Goal: Task Accomplishment & Management: Manage account settings

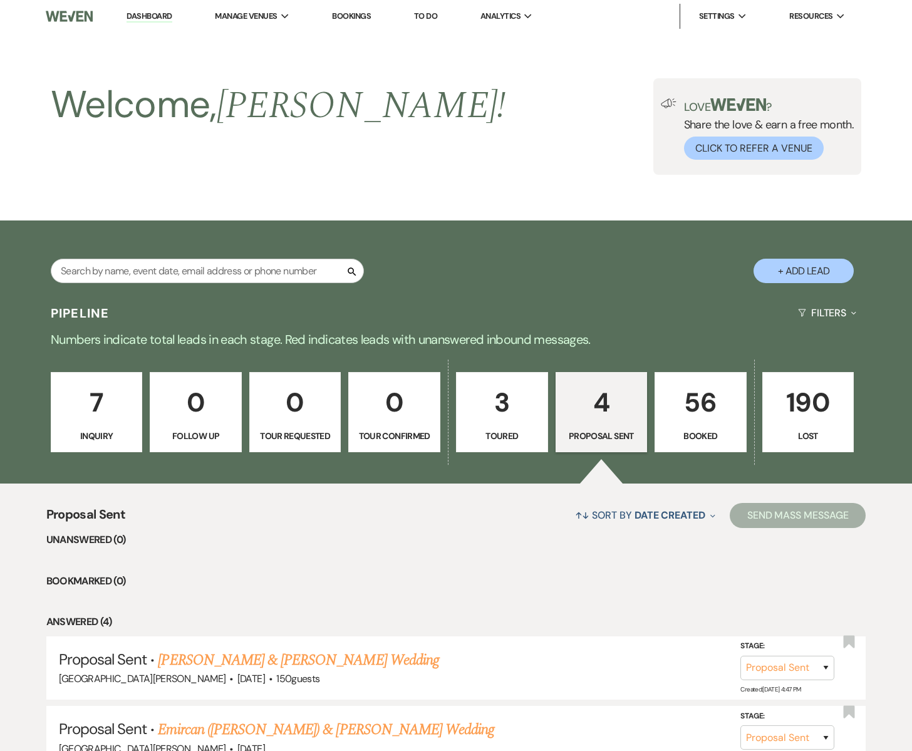
select select "6"
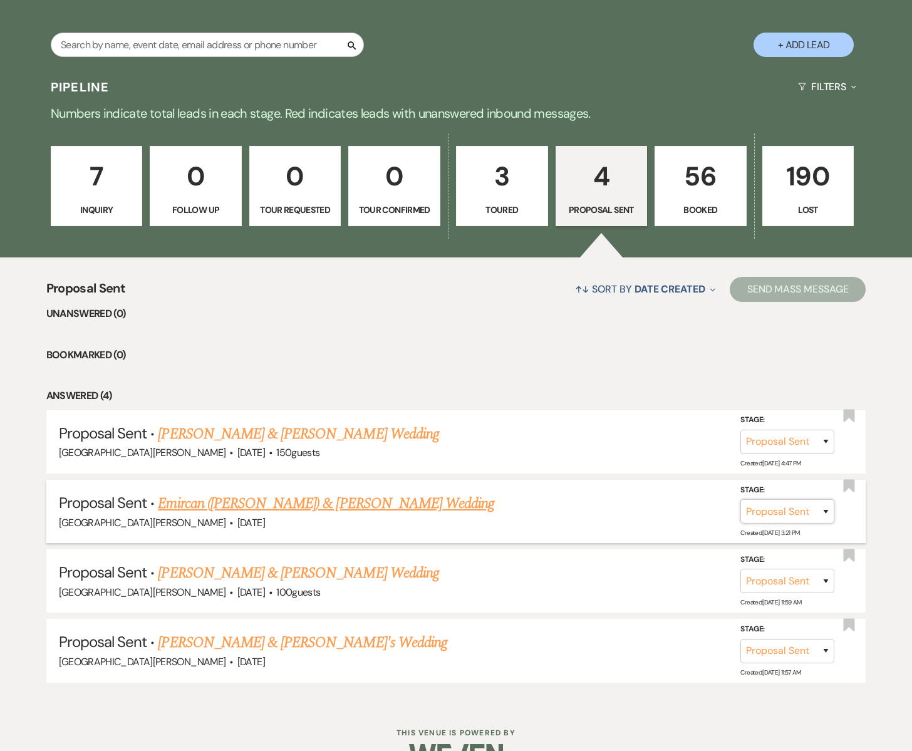
click at [829, 510] on select "Inquiry Follow Up Tour Requested Tour Confirmed Toured Proposal Sent Booked Lost" at bounding box center [787, 511] width 94 height 24
select select "7"
click at [740, 499] on select "Inquiry Follow Up Tour Requested Tour Confirmed Toured Proposal Sent Booked Lost" at bounding box center [787, 511] width 94 height 24
click at [820, 510] on button "Save" at bounding box center [809, 510] width 63 height 25
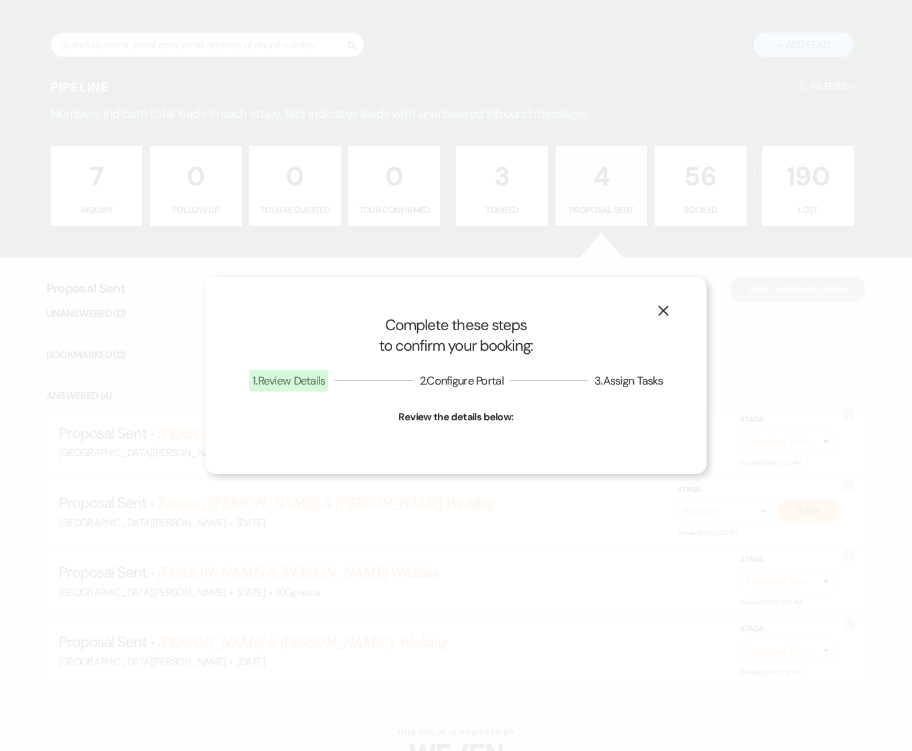
select select "1"
select select "755"
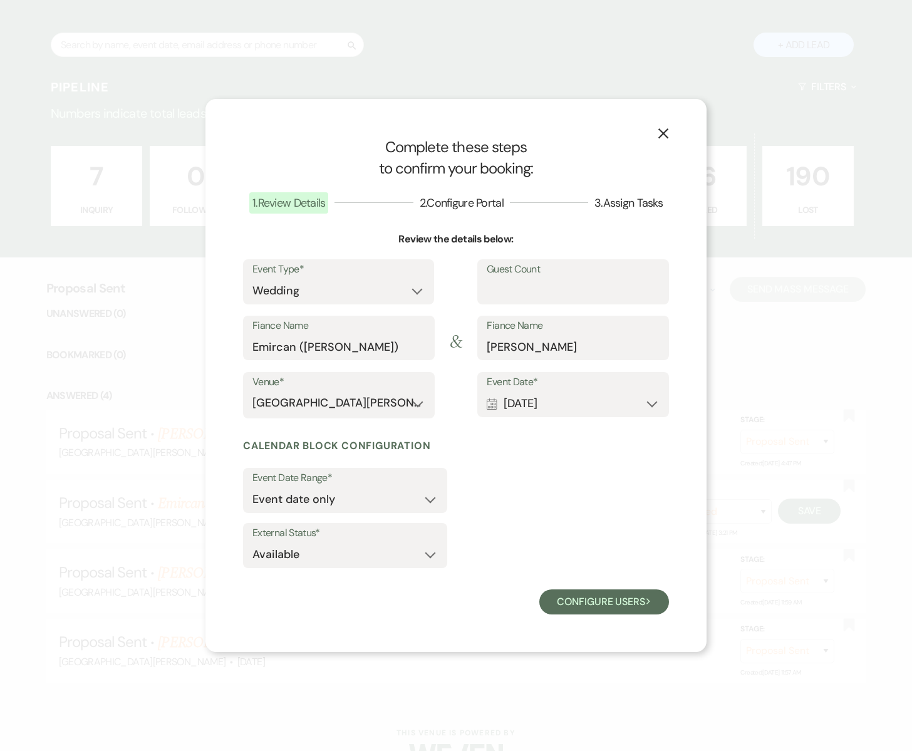
click at [668, 137] on icon "X" at bounding box center [663, 133] width 11 height 11
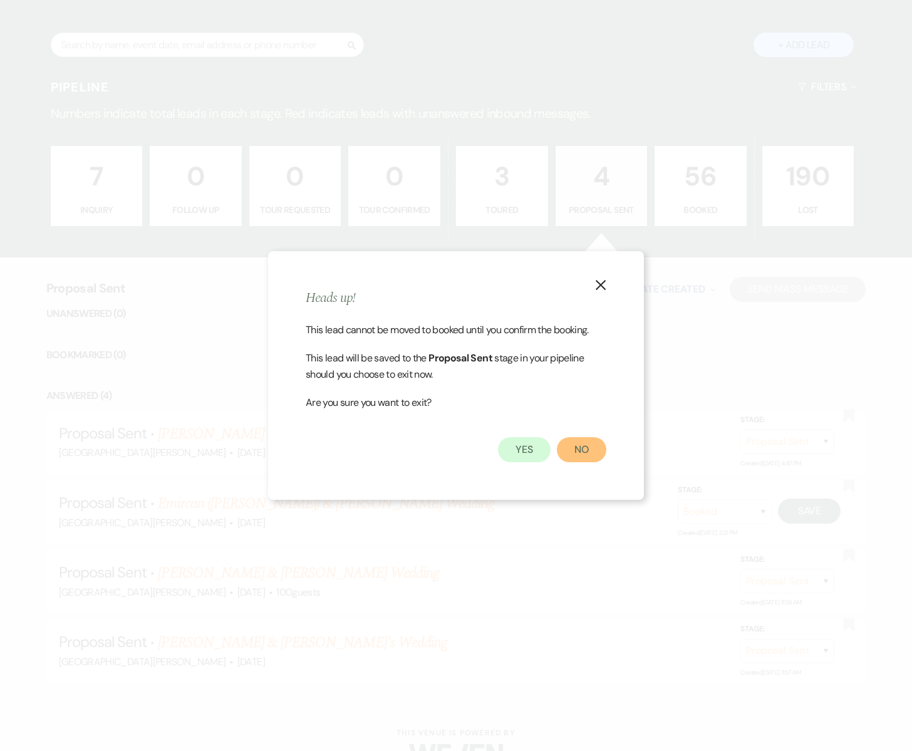
click at [577, 449] on button "No" at bounding box center [581, 449] width 49 height 25
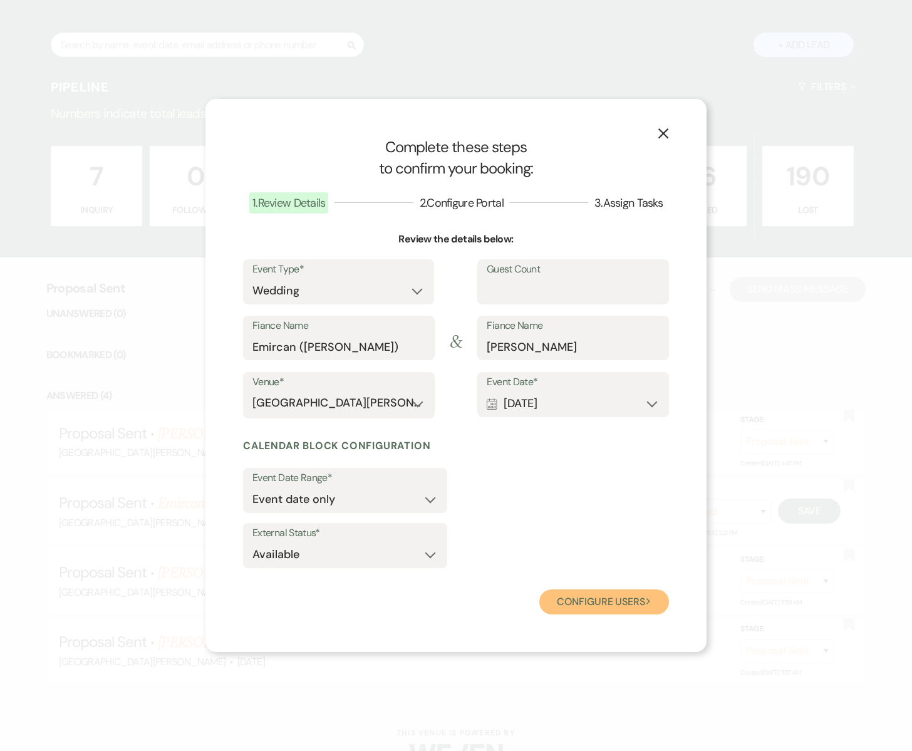
click at [576, 607] on button "Configure users Next" at bounding box center [604, 601] width 130 height 25
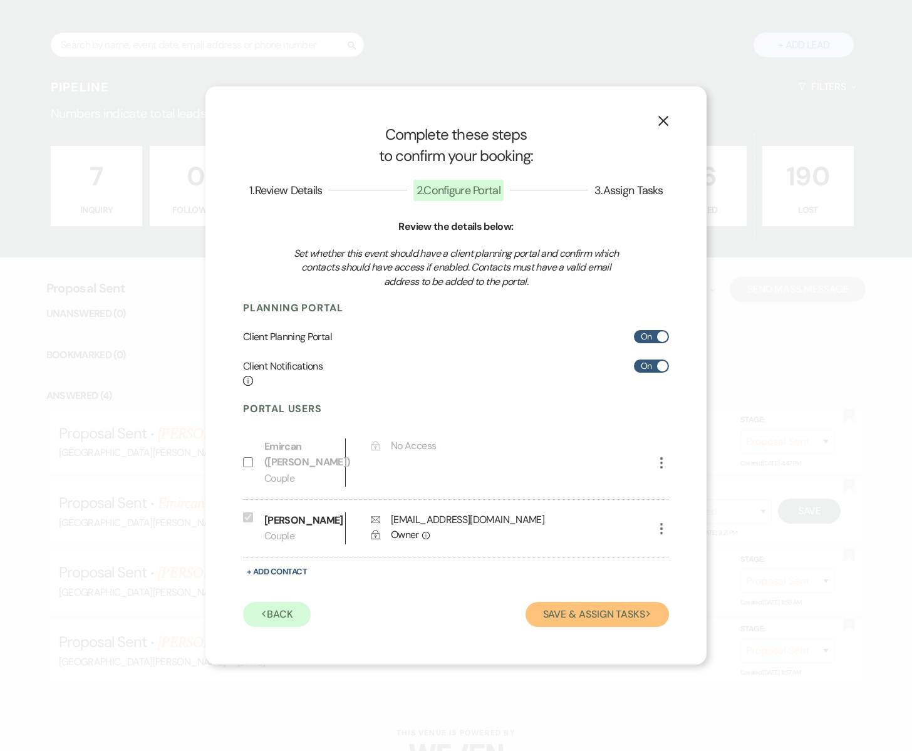
click at [557, 606] on button "Save & Assign Tasks Next" at bounding box center [596, 614] width 143 height 25
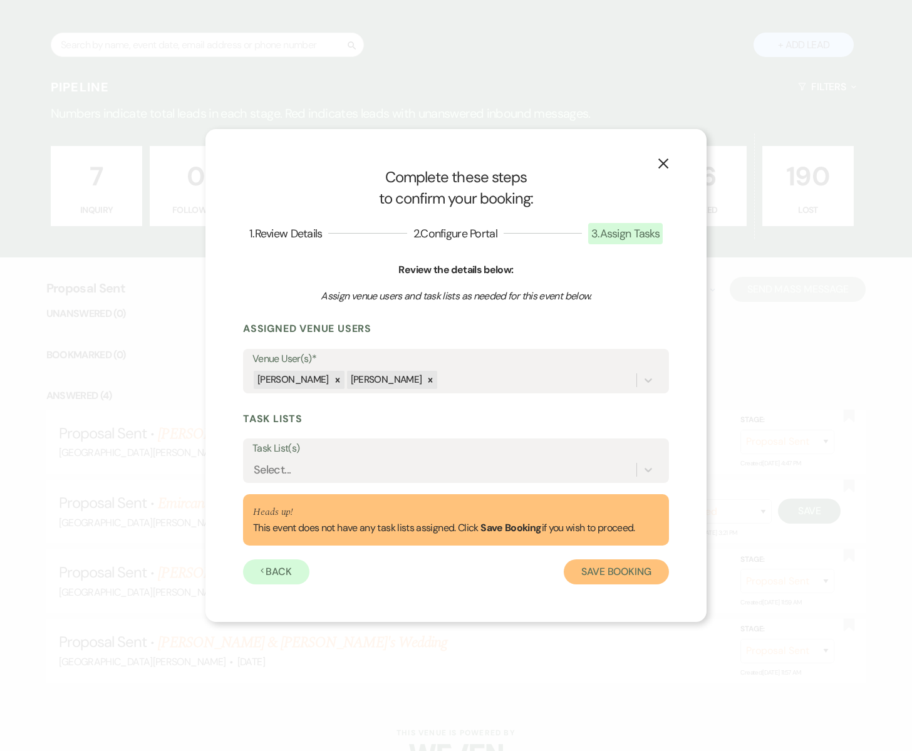
click at [589, 569] on button "Save Booking" at bounding box center [616, 571] width 105 height 25
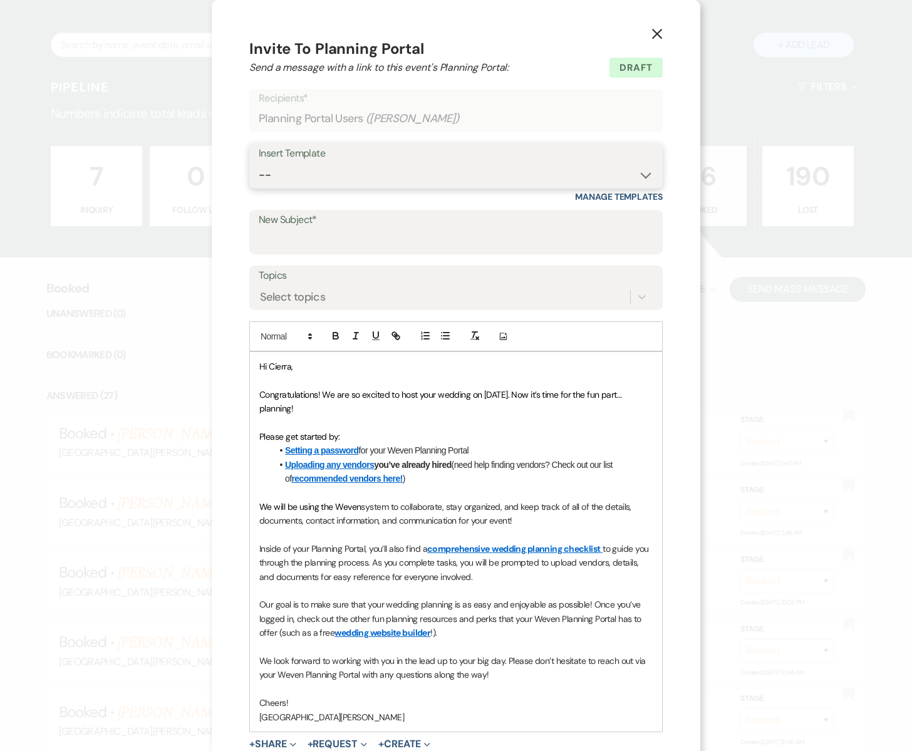
click at [318, 173] on select "-- Subject: So Great to Meet You at [GEOGRAPHIC_DATA][PERSON_NAME]! Subject: 🎉 …" at bounding box center [456, 175] width 395 height 24
select select "2953"
click at [259, 163] on select "-- Subject: So Great to Meet You at [GEOGRAPHIC_DATA][PERSON_NAME]! Subject: 🎉 …" at bounding box center [456, 175] width 395 height 24
type input "Let the planning begin!"
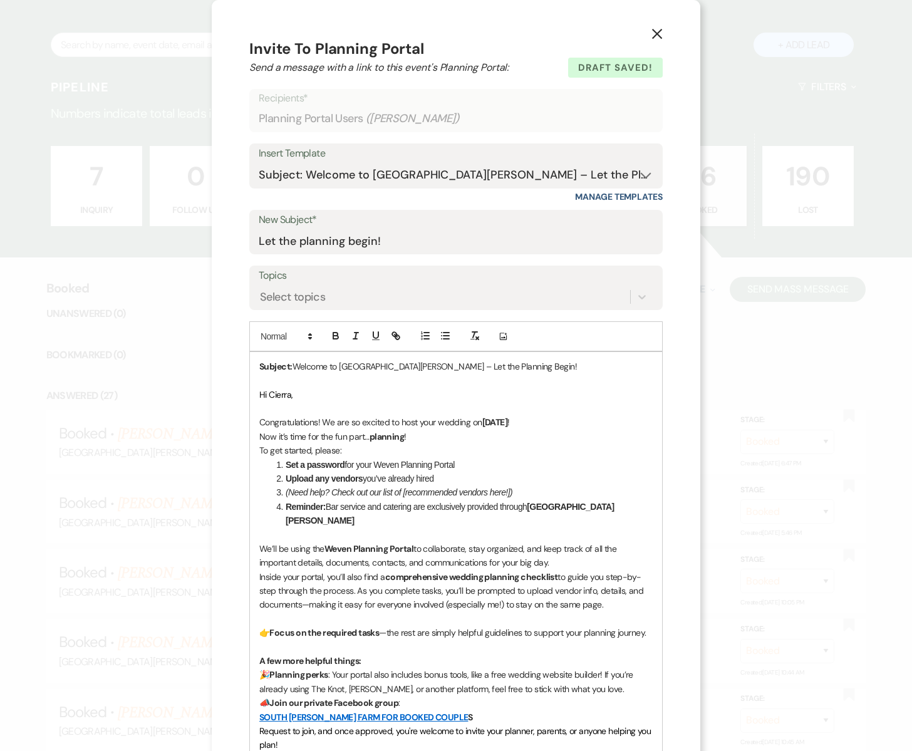
click at [291, 398] on span "Hi Cierra," at bounding box center [275, 394] width 33 height 11
click at [598, 506] on li "Reminder: Bar service and catering are exclusively provided through [GEOGRAPHIC…" at bounding box center [462, 514] width 380 height 28
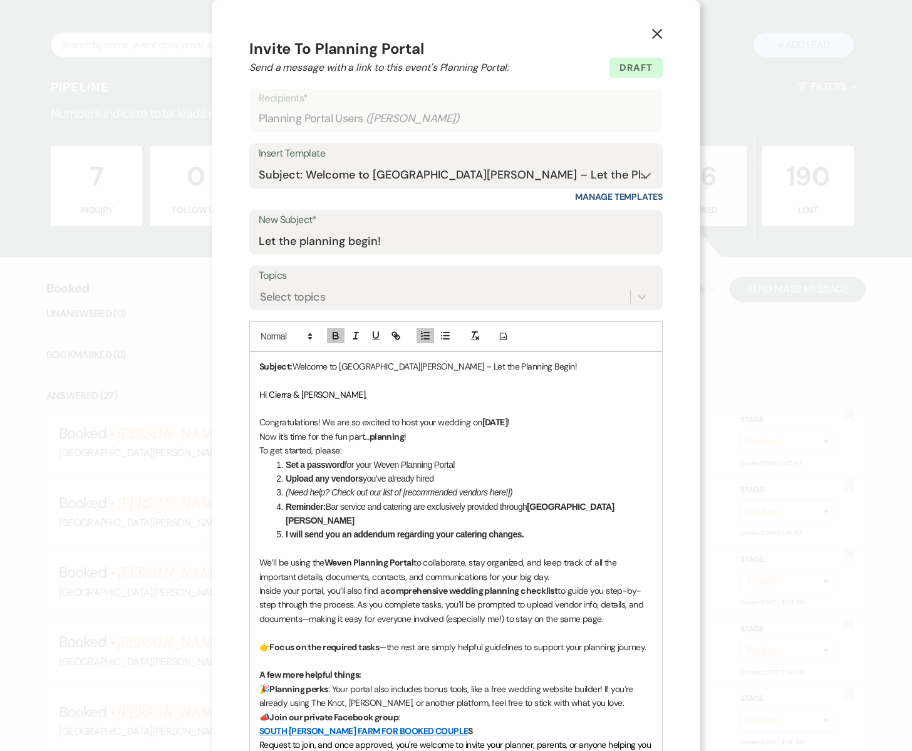
click at [415, 555] on p "We’ll be using the Weven Planning Portal to collaborate, stay organized, and ke…" at bounding box center [455, 569] width 393 height 28
click at [198, 39] on div "X Invite To Planning Portal Send a message with a link to this event's Planning…" at bounding box center [456, 375] width 912 height 751
click at [653, 31] on use "button" at bounding box center [657, 34] width 10 height 10
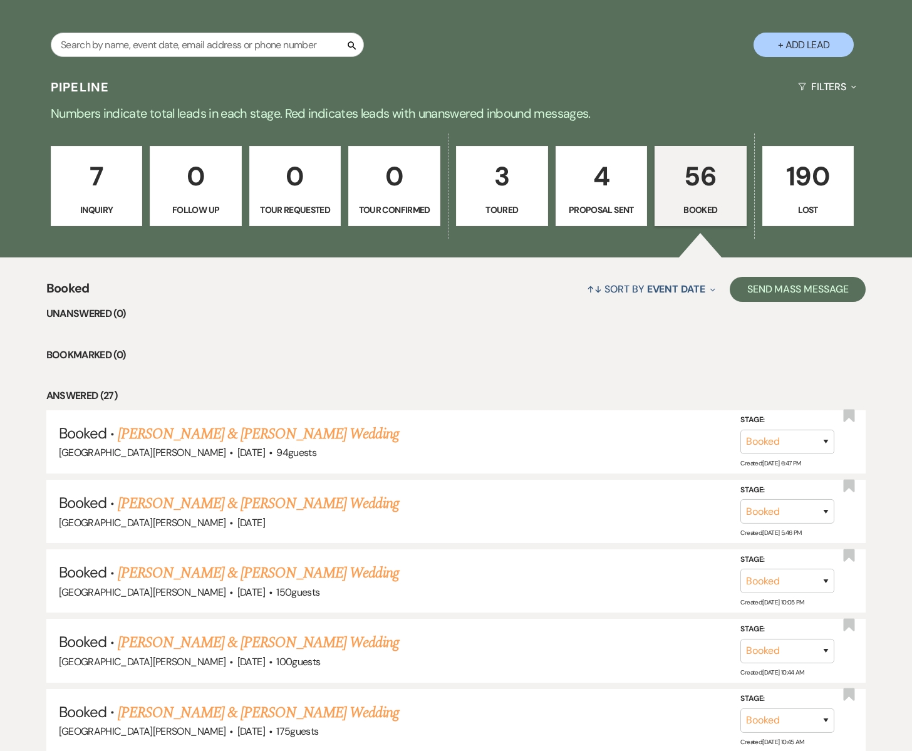
click at [673, 204] on p "Booked" at bounding box center [701, 210] width 76 height 14
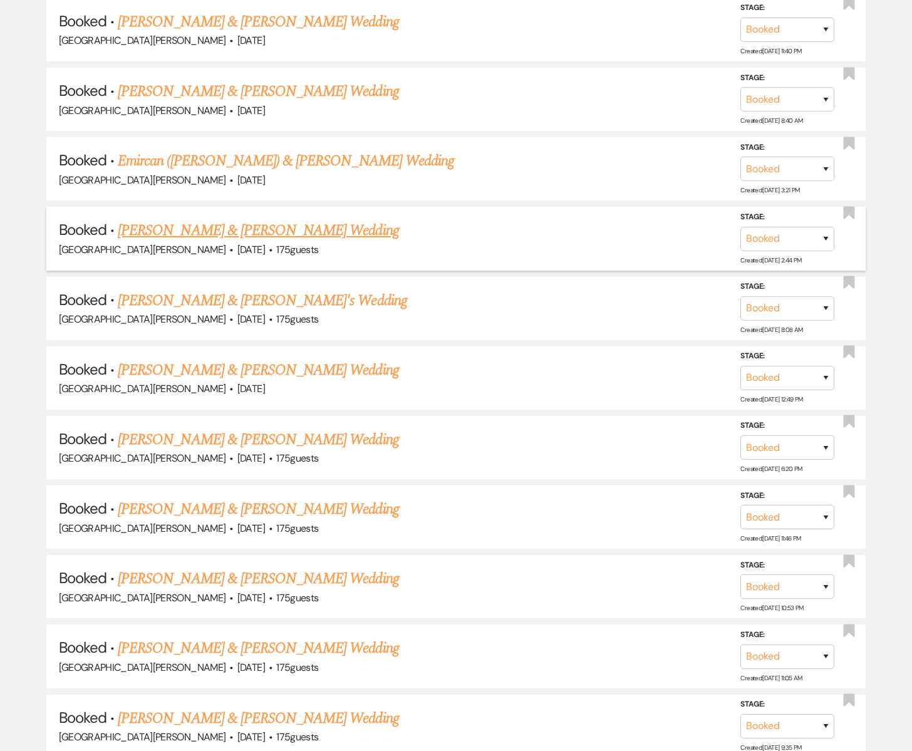
scroll to position [1752, 0]
click at [224, 153] on link "Emircan ([PERSON_NAME]) & [PERSON_NAME] Wedding" at bounding box center [286, 161] width 336 height 23
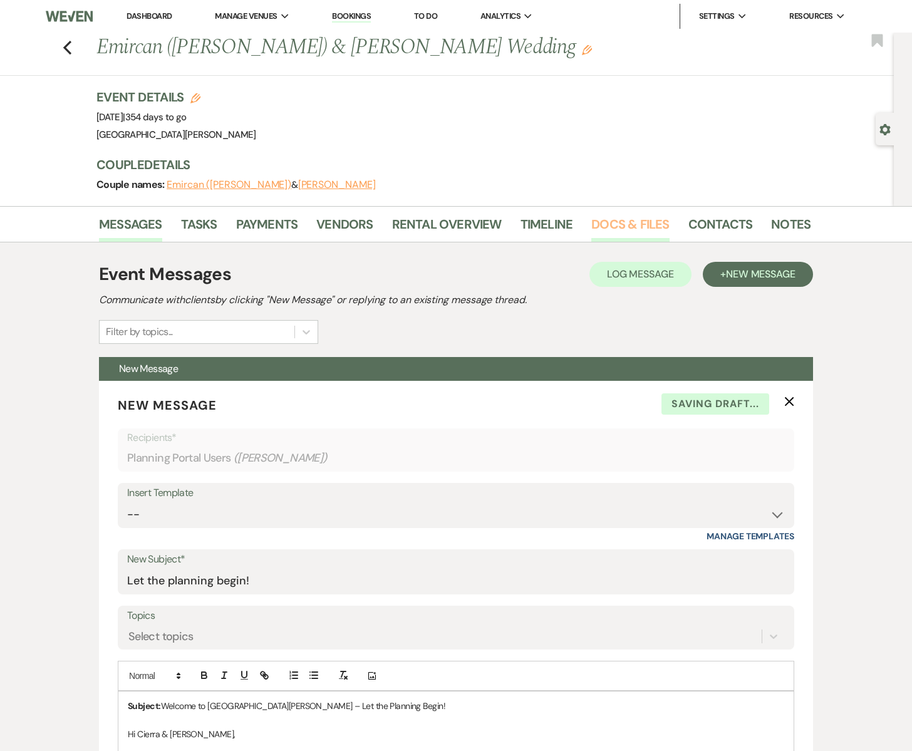
click at [634, 226] on link "Docs & Files" at bounding box center [630, 228] width 78 height 28
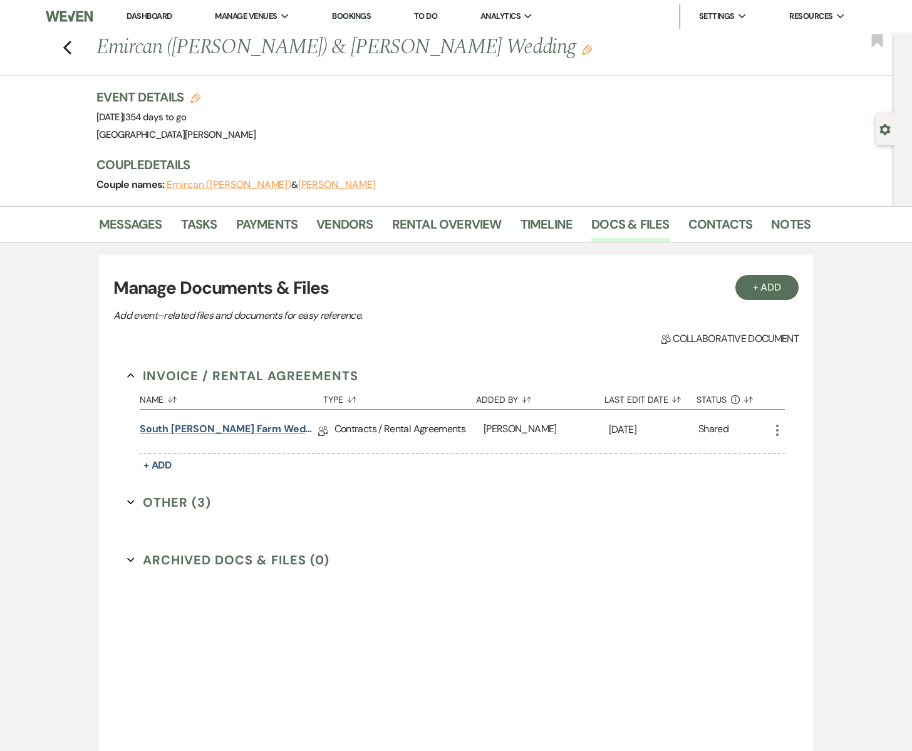
click at [292, 431] on link "South [PERSON_NAME] Farm Wedding & Event Agreement" at bounding box center [229, 430] width 178 height 19
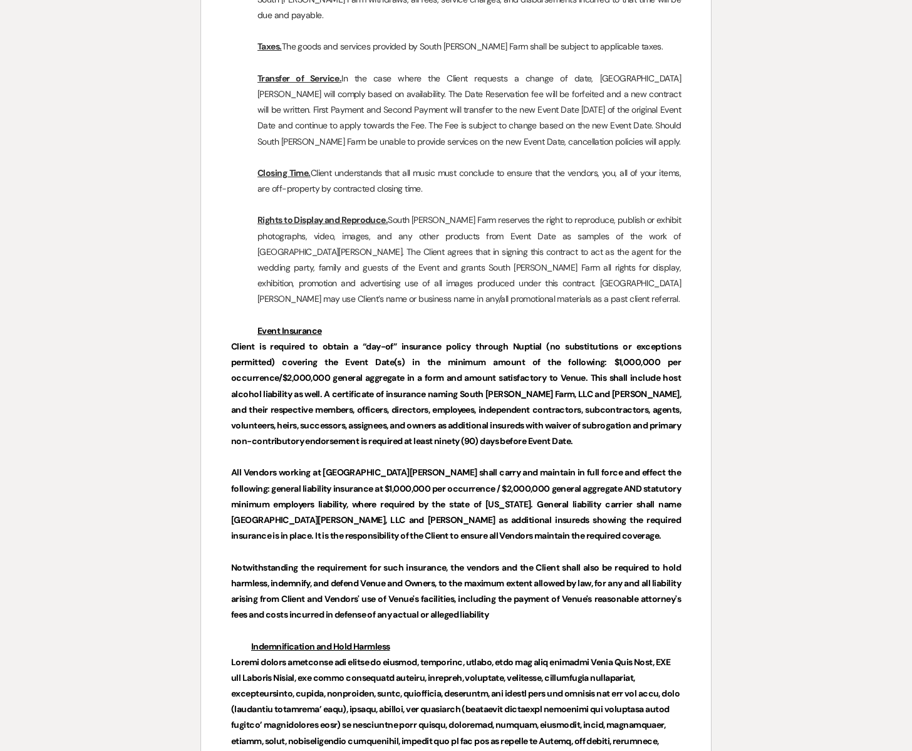
scroll to position [6441, 0]
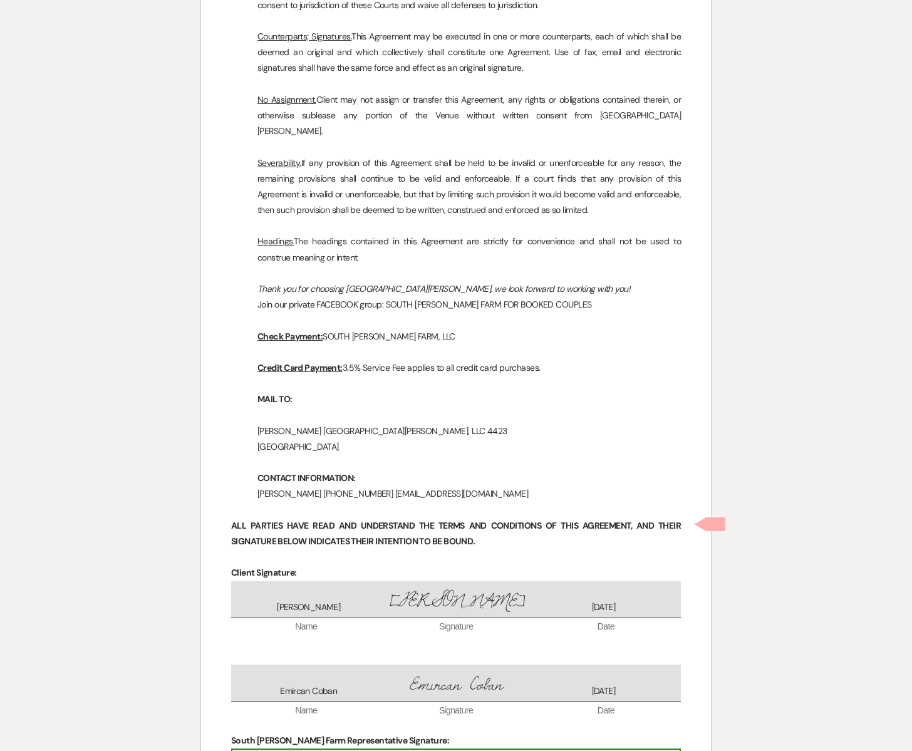
click at [353, 750] on div "Click to sign*" at bounding box center [455, 760] width 447 height 21
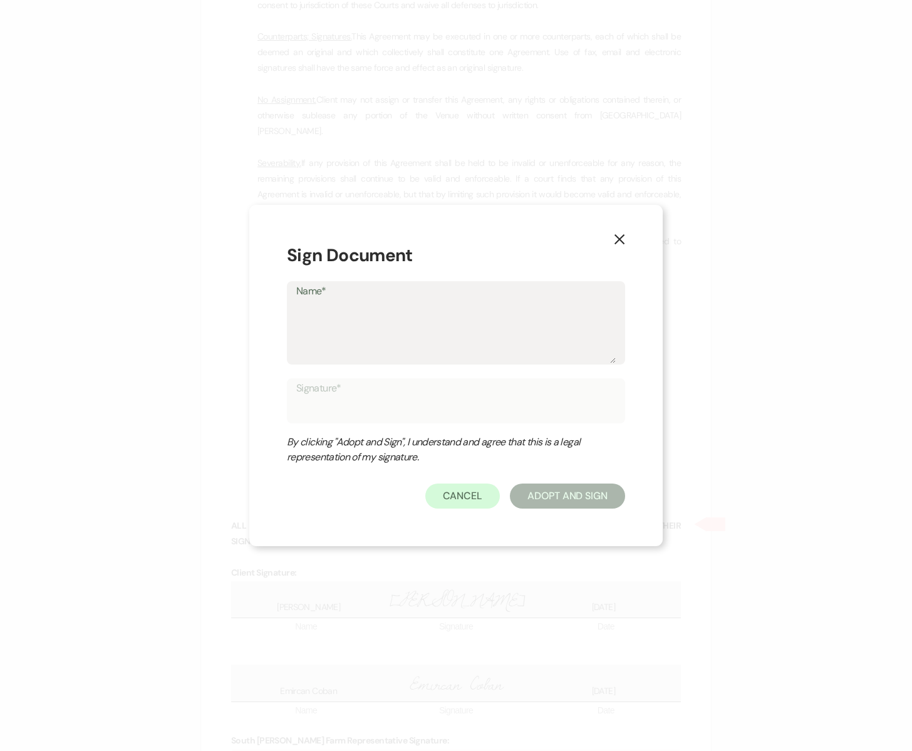
type textarea "S"
type input "S"
type textarea "Sh"
type input "Sh"
type textarea "She"
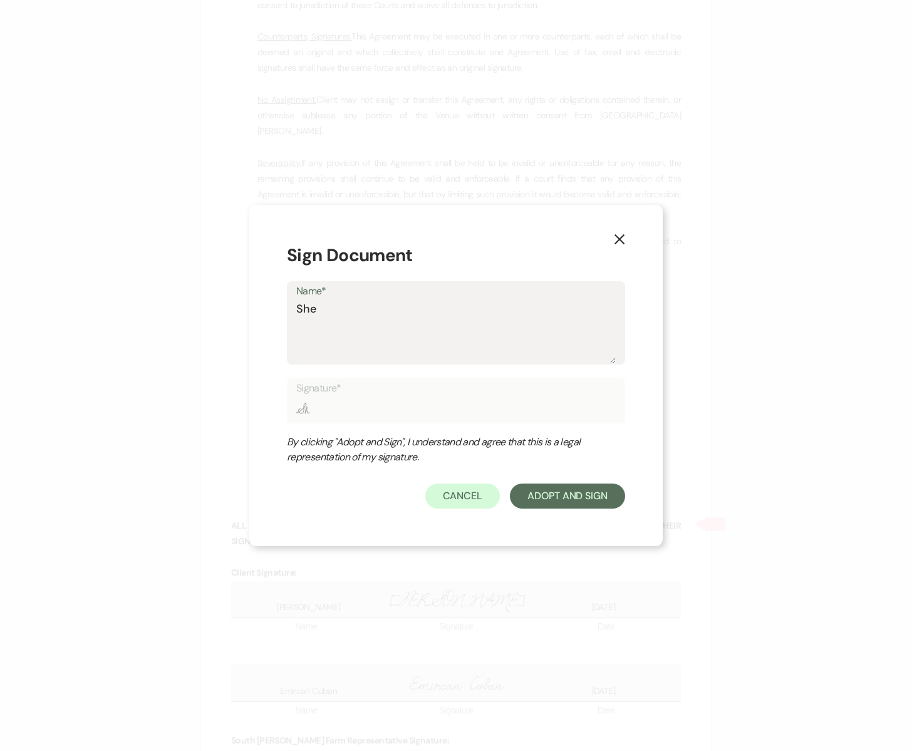
type input "She"
type textarea "Sher"
type input "Sher"
type textarea "[PERSON_NAME]"
type input "[PERSON_NAME]"
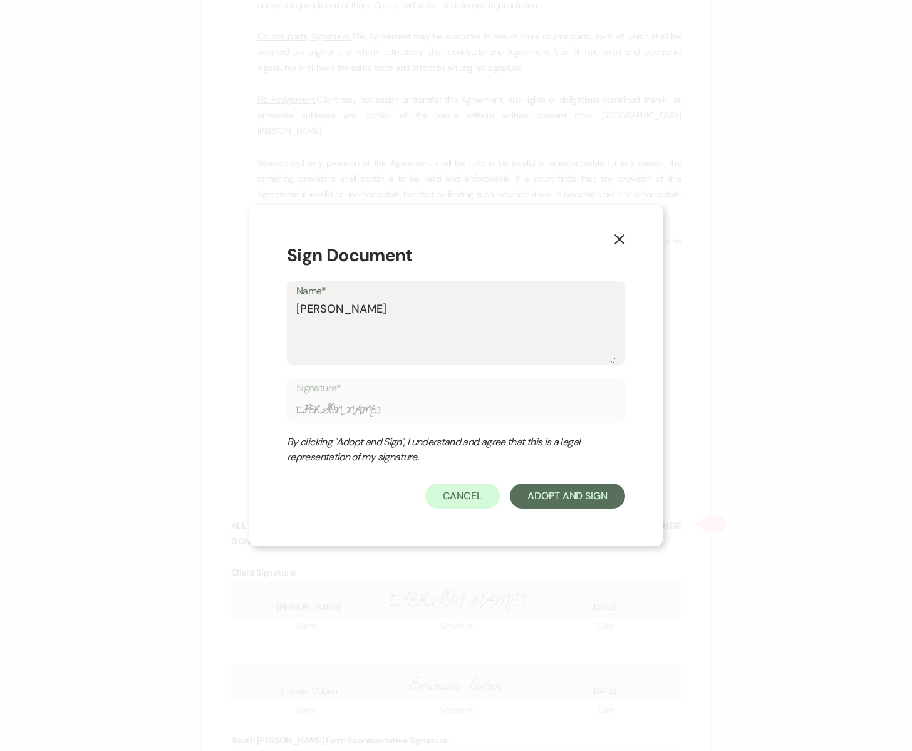
type textarea "[PERSON_NAME]"
type input "[PERSON_NAME]"
type textarea "[PERSON_NAME]"
type input "[PERSON_NAME]"
type textarea "[PERSON_NAME] N"
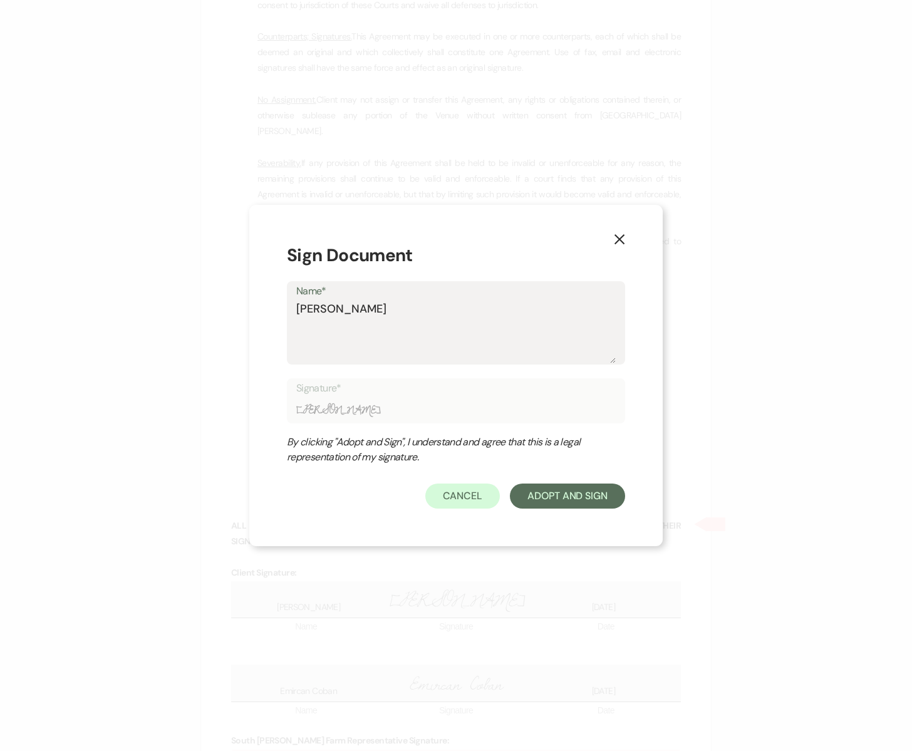
type input "[PERSON_NAME] N"
type textarea "[PERSON_NAME]"
type input "[PERSON_NAME]"
type textarea "[PERSON_NAME]"
type input "[PERSON_NAME]"
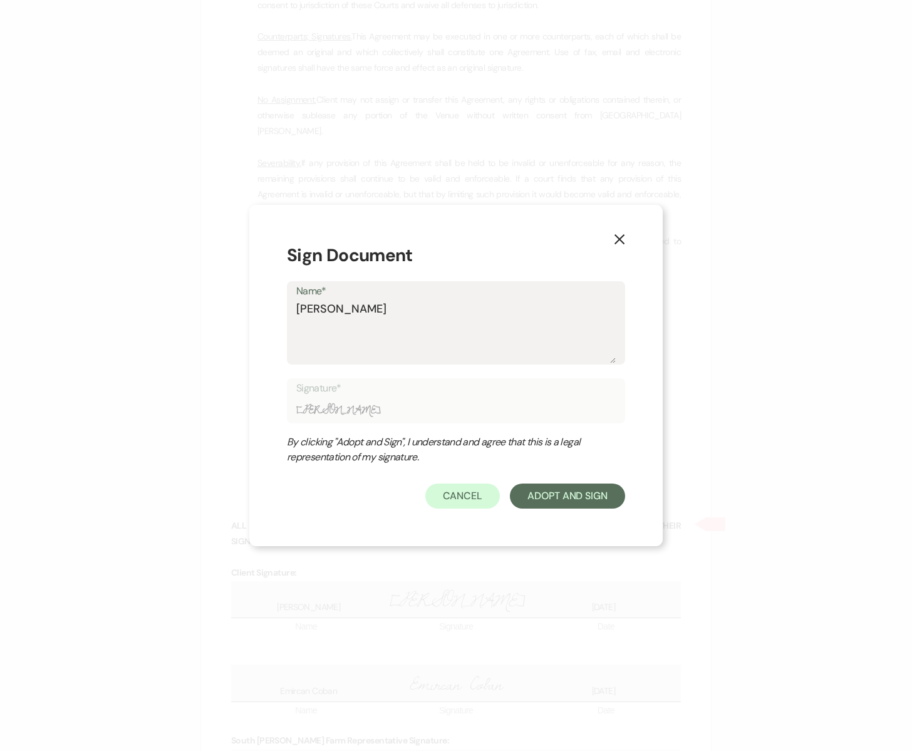
type textarea "[PERSON_NAME]"
type input "[PERSON_NAME]"
type textarea "[PERSON_NAME]"
type input "[PERSON_NAME]"
type textarea "[PERSON_NAME]"
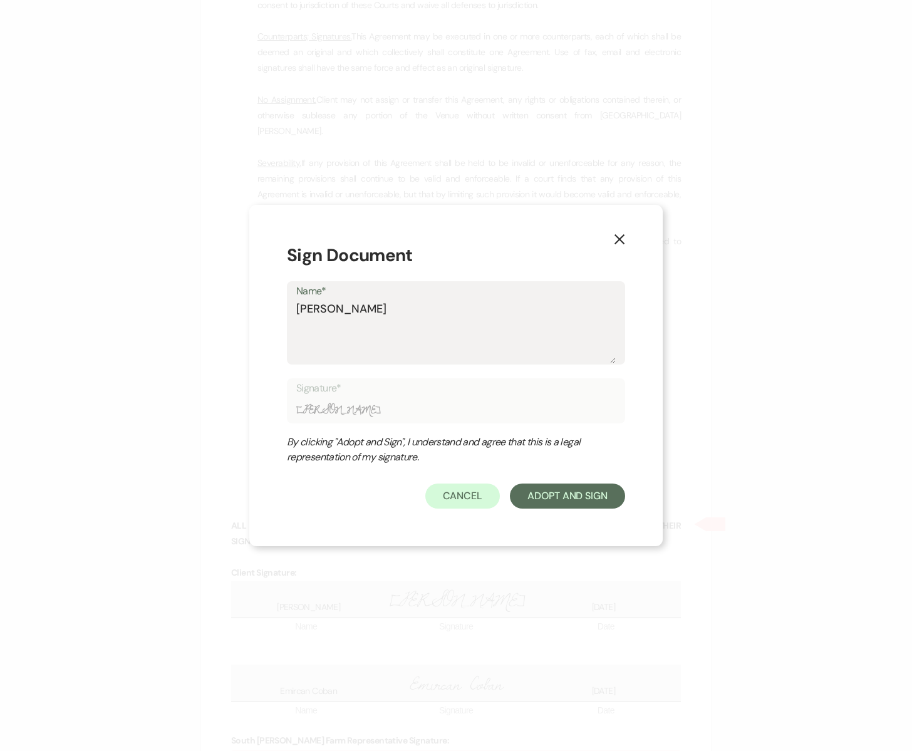
type input "[PERSON_NAME]"
type textarea "[PERSON_NAME]"
type input "[PERSON_NAME]"
type textarea "[PERSON_NAME]"
click at [539, 495] on button "Adopt And Sign" at bounding box center [567, 495] width 115 height 25
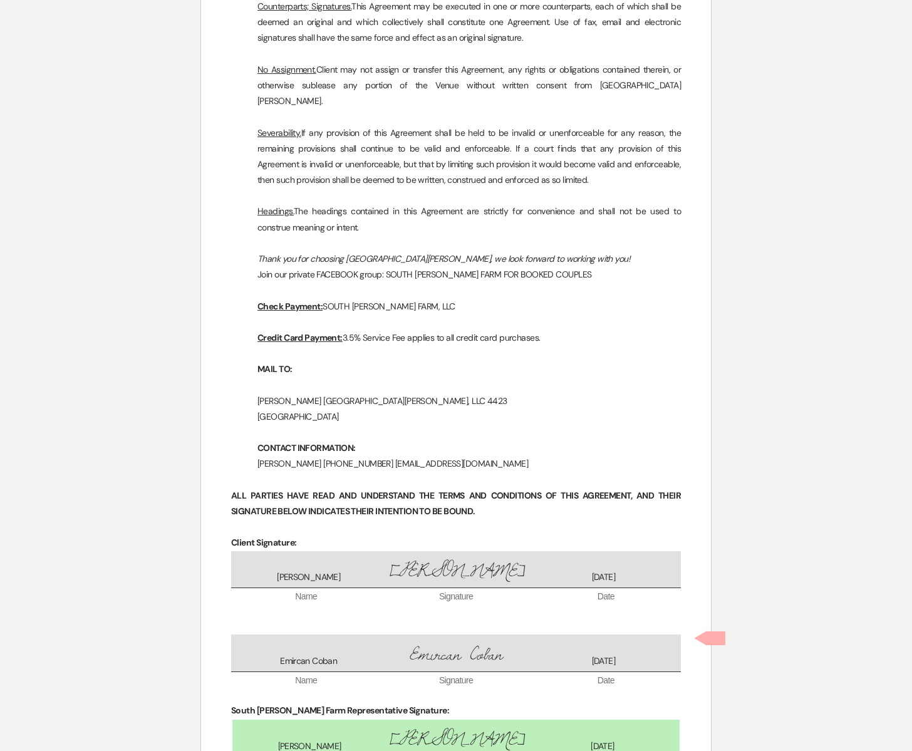
scroll to position [6494, 0]
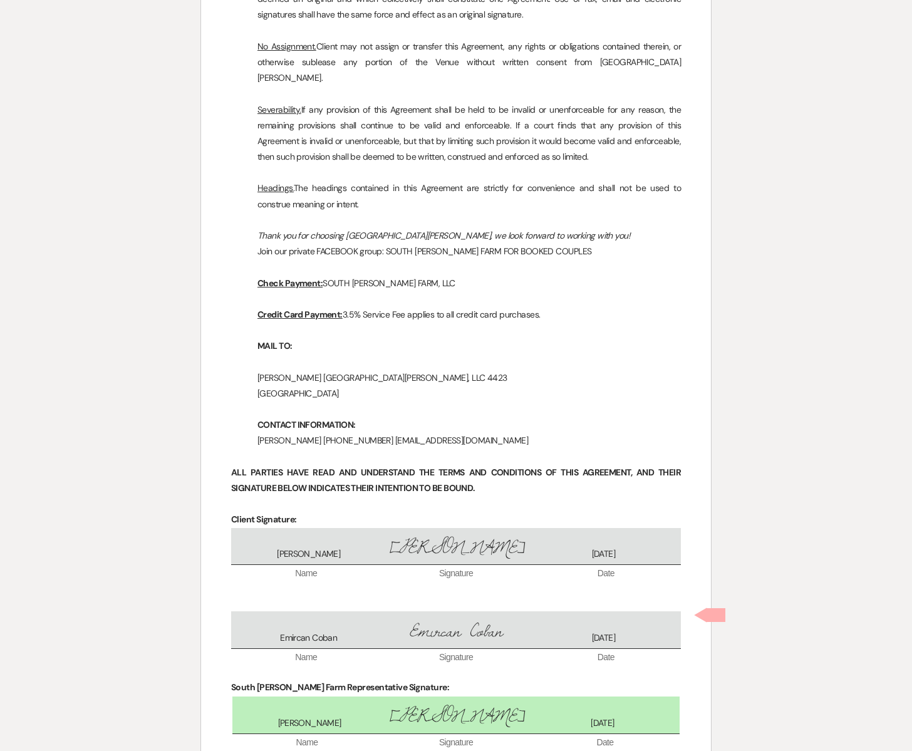
checkbox input "true"
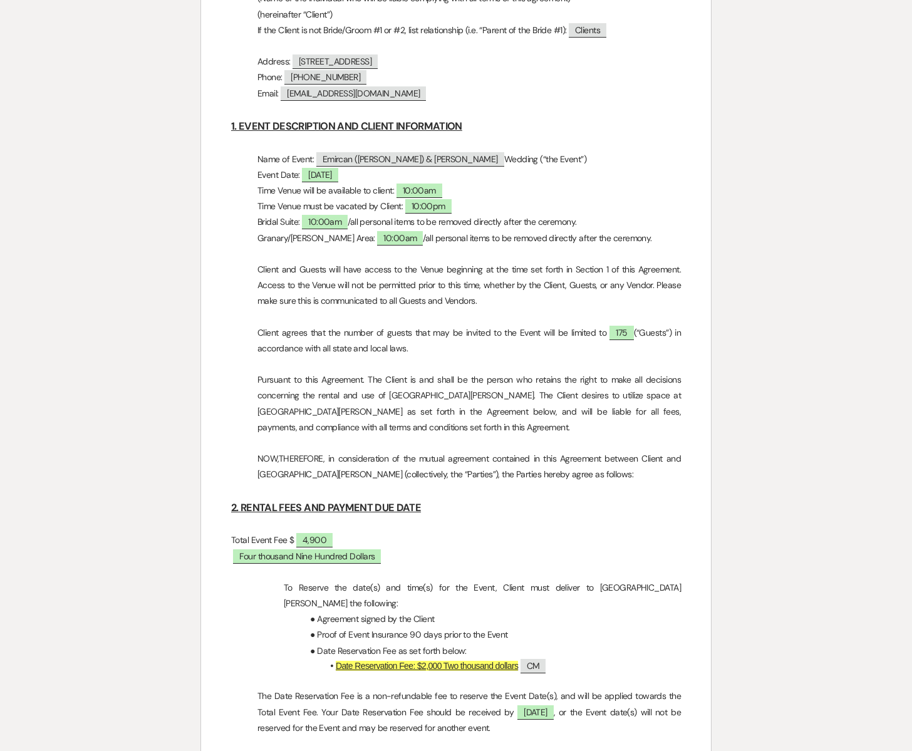
scroll to position [0, 0]
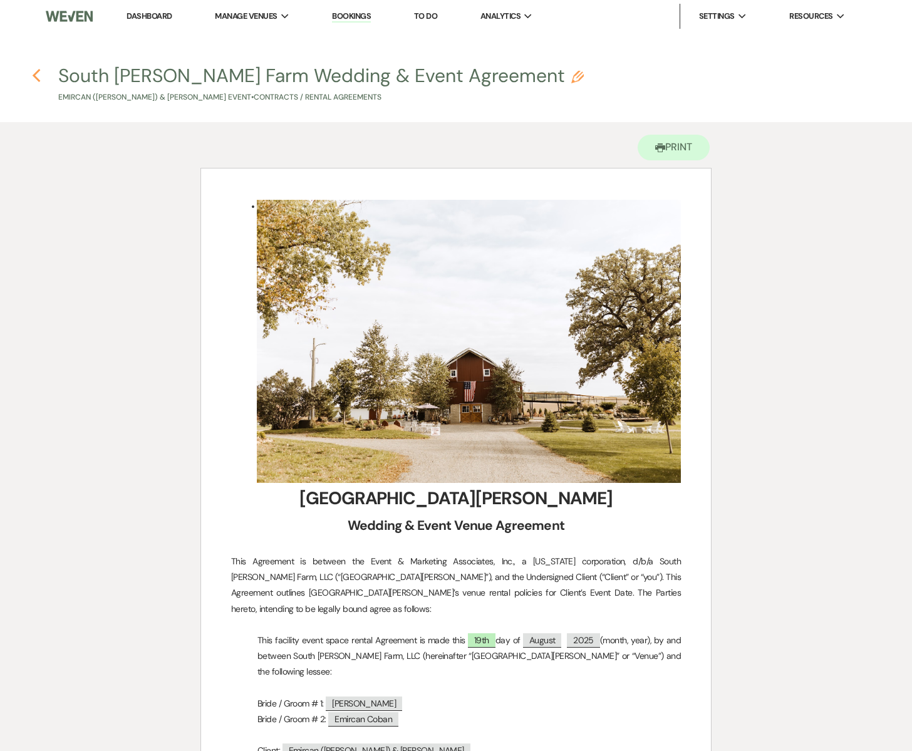
click at [38, 75] on icon "Previous" at bounding box center [36, 75] width 9 height 15
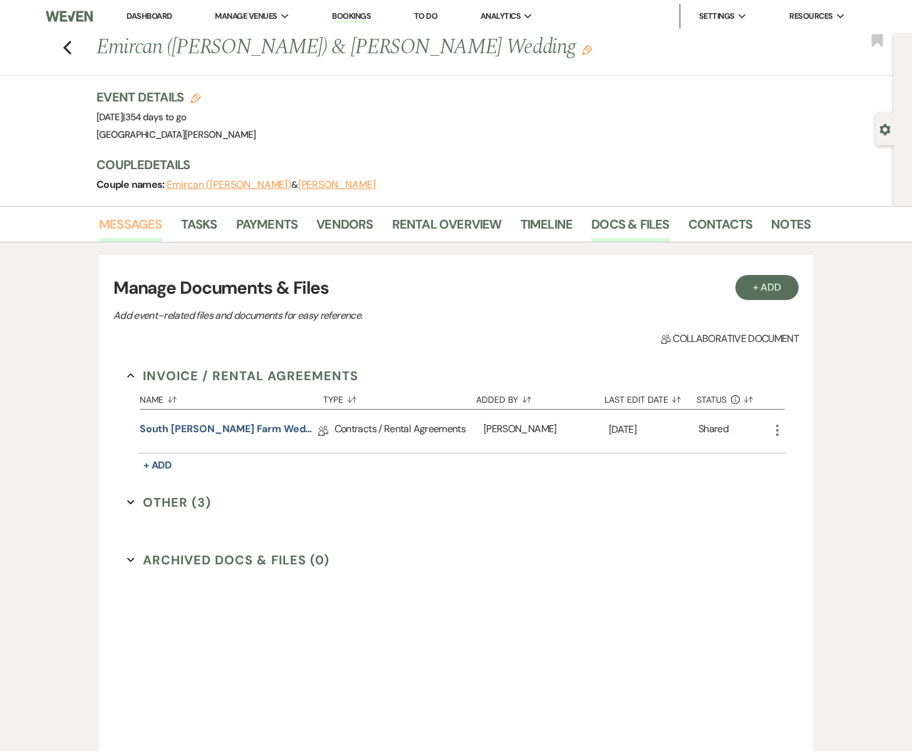
click at [130, 222] on link "Messages" at bounding box center [130, 228] width 63 height 28
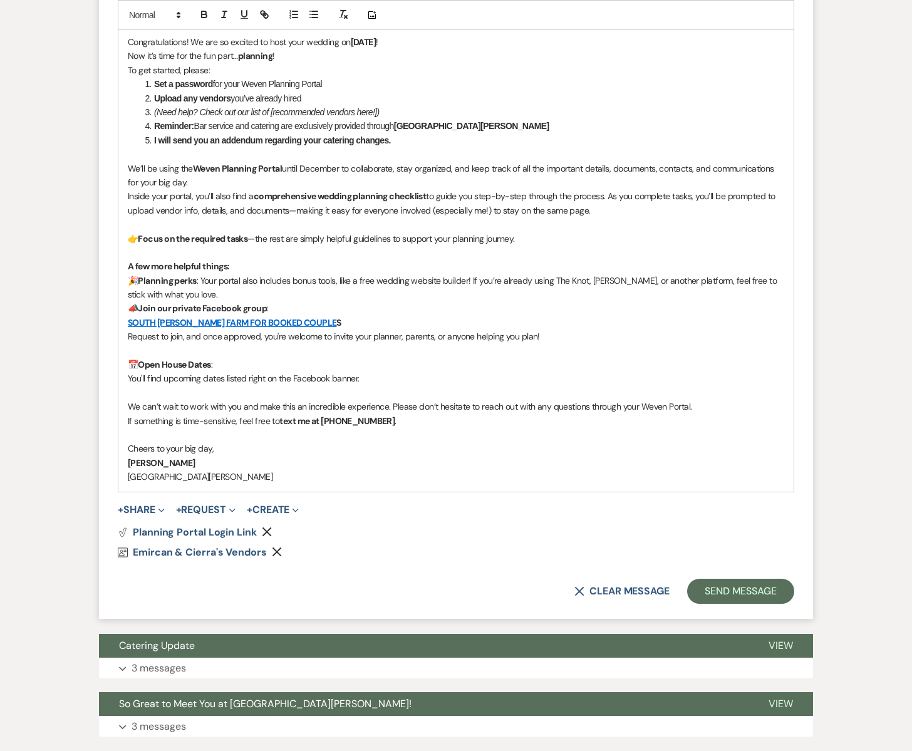
scroll to position [723, 0]
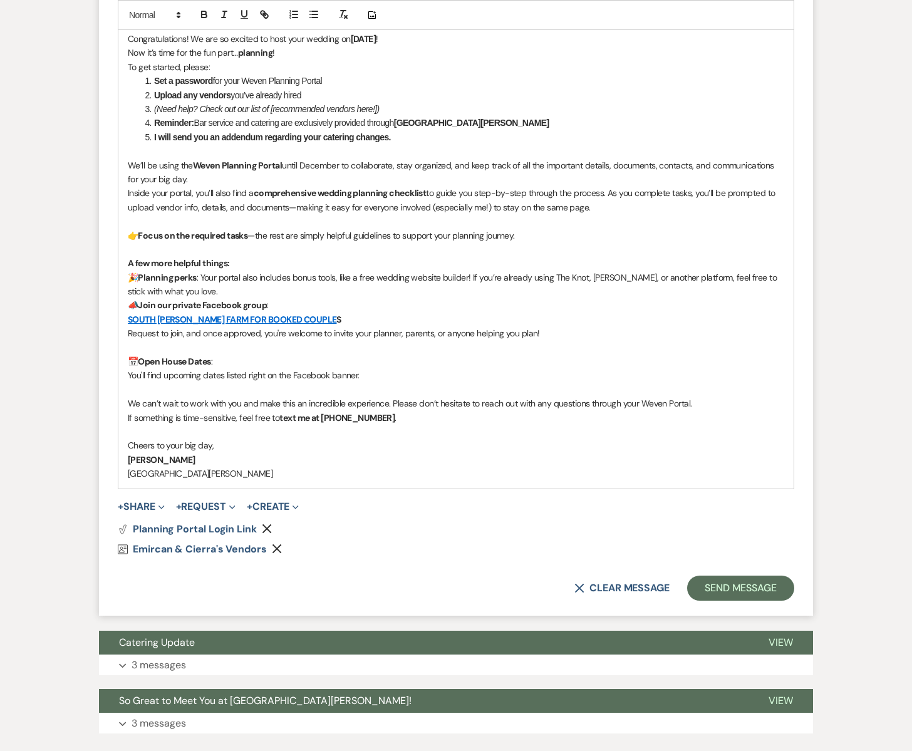
click at [153, 139] on li "I will send you an addendum regarding your catering changes." at bounding box center [462, 137] width 643 height 14
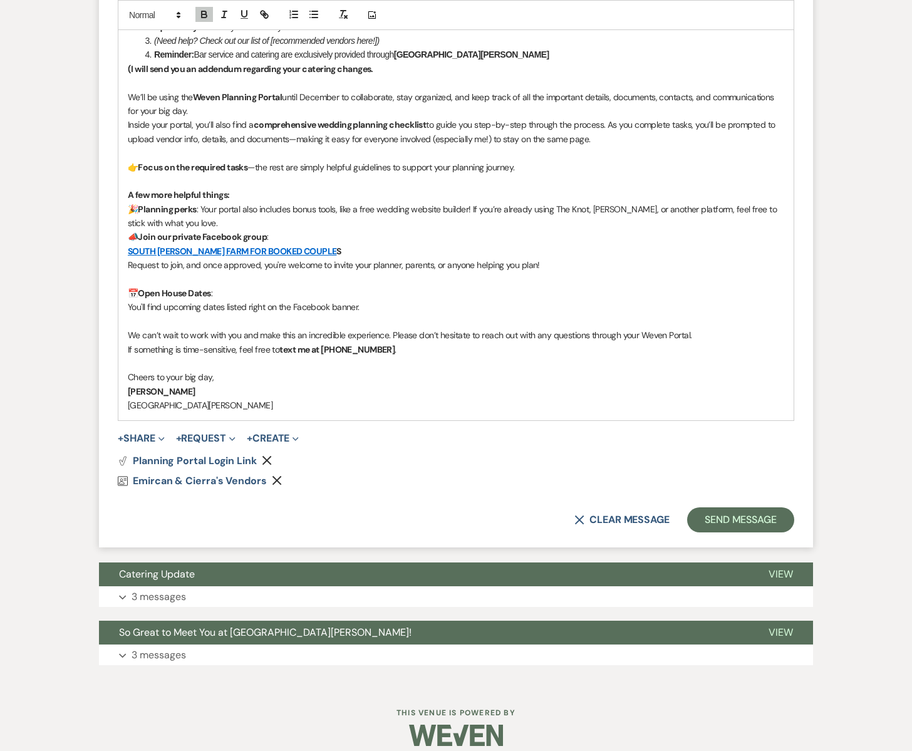
scroll to position [793, 0]
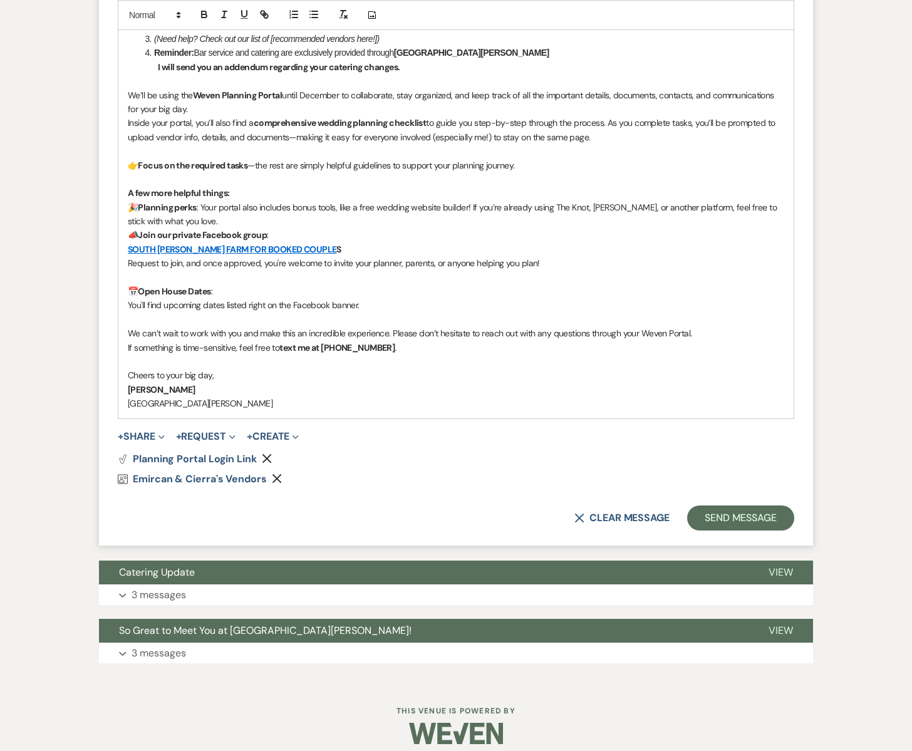
click at [395, 66] on strong "I will send you an addendum regarding your catering changes." at bounding box center [279, 66] width 242 height 11
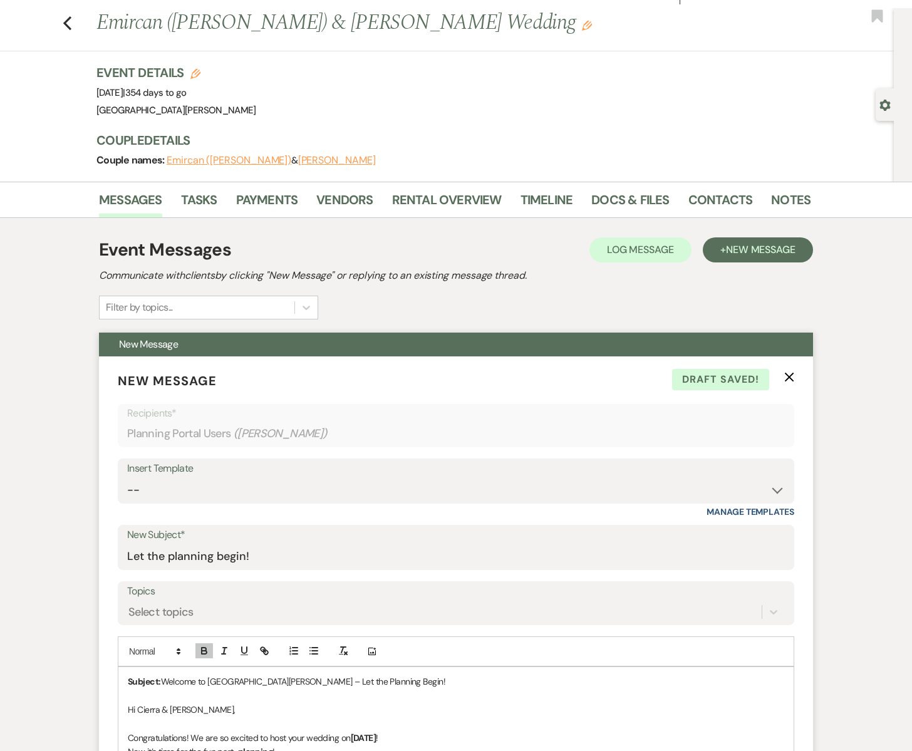
scroll to position [0, 0]
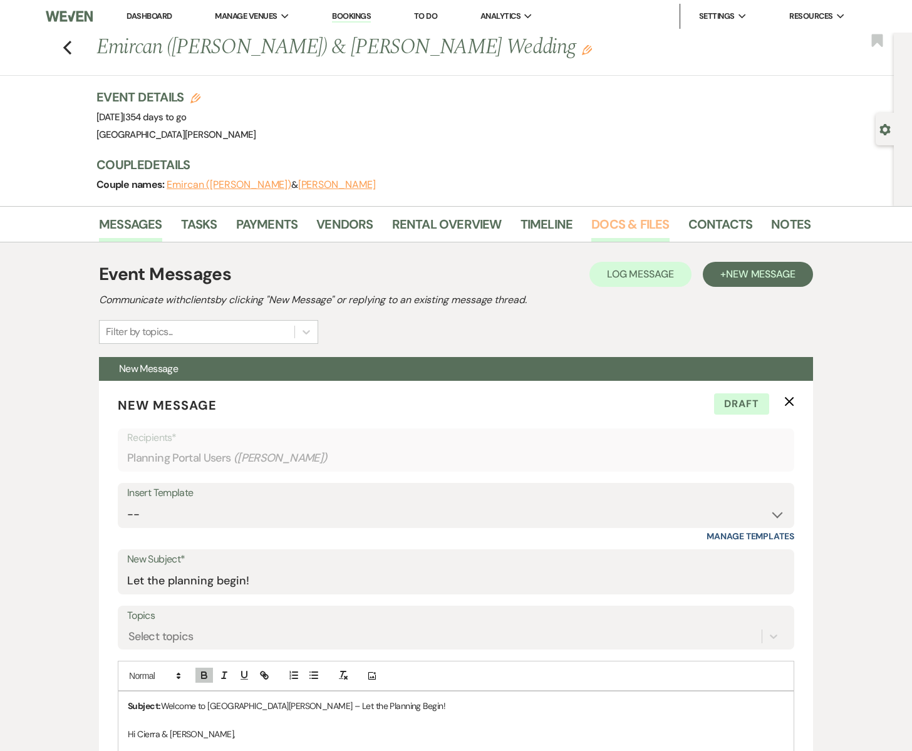
click at [611, 227] on link "Docs & Files" at bounding box center [630, 228] width 78 height 28
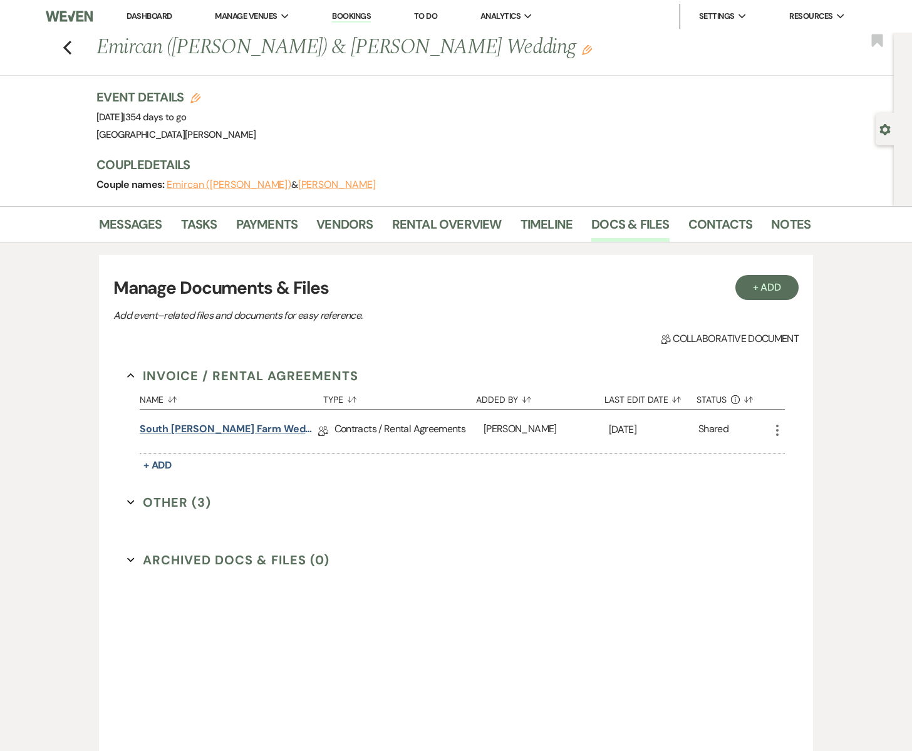
click at [188, 431] on link "South [PERSON_NAME] Farm Wedding & Event Agreement" at bounding box center [229, 430] width 178 height 19
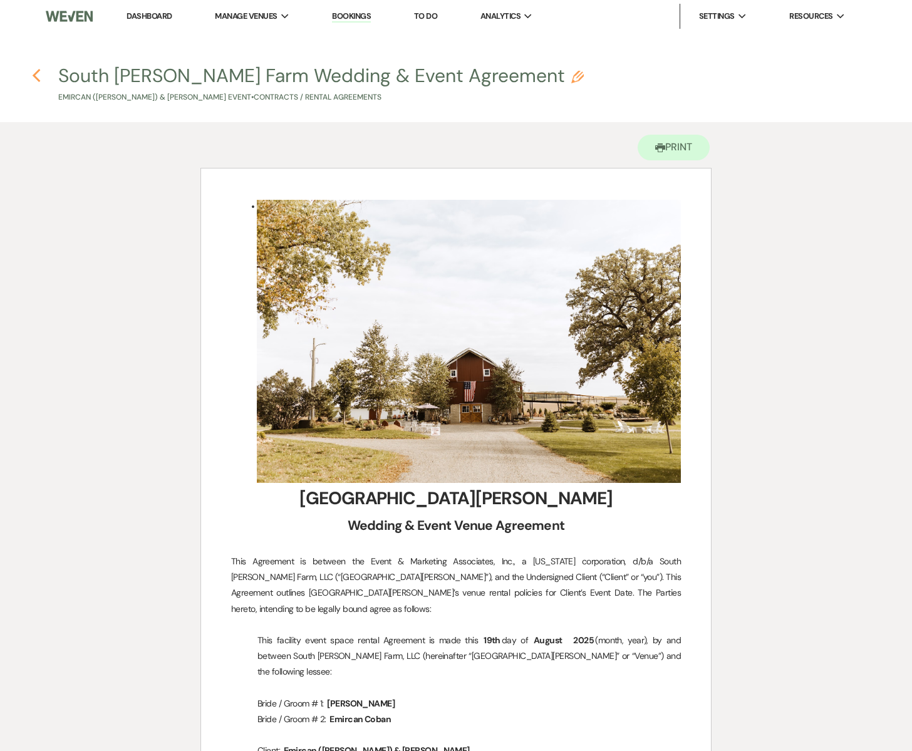
click at [35, 75] on use "button" at bounding box center [37, 76] width 8 height 14
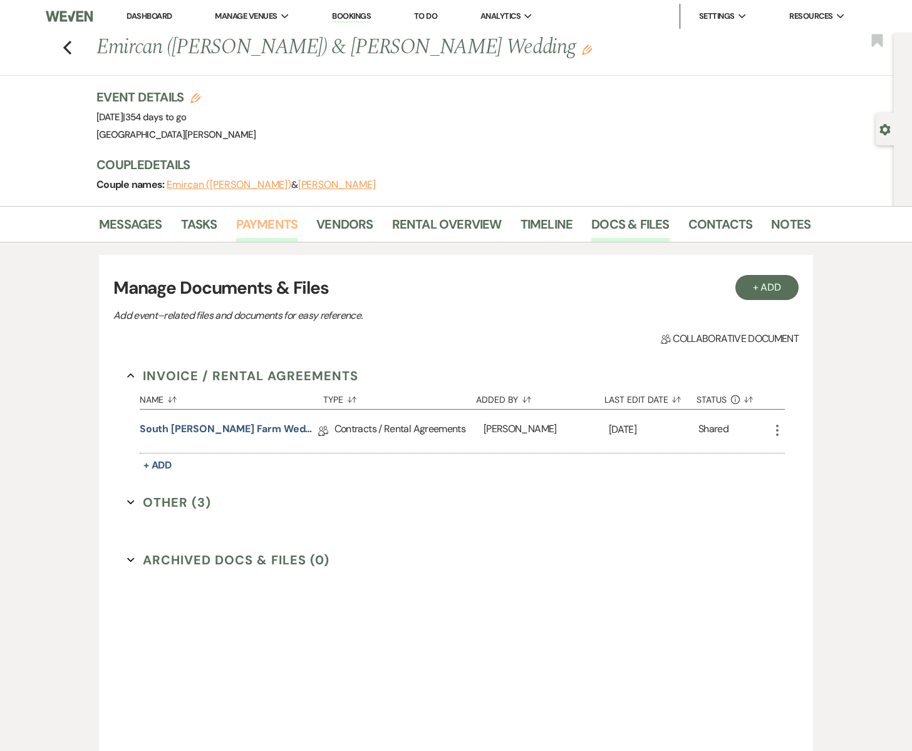
click at [282, 223] on link "Payments" at bounding box center [267, 228] width 62 height 28
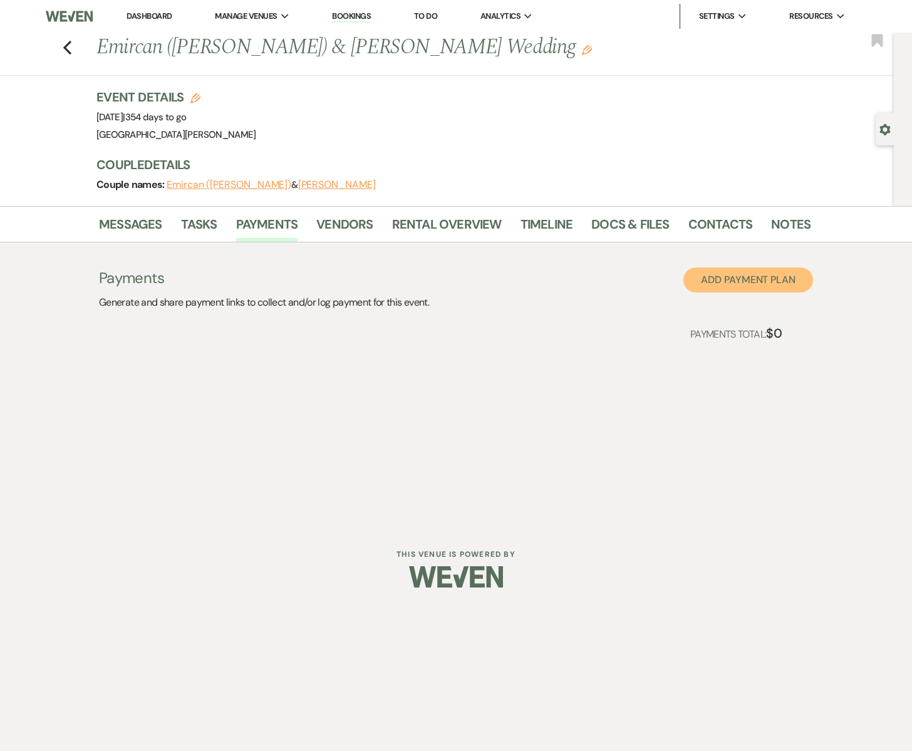
click at [758, 286] on button "Add Payment Plan" at bounding box center [748, 279] width 130 height 25
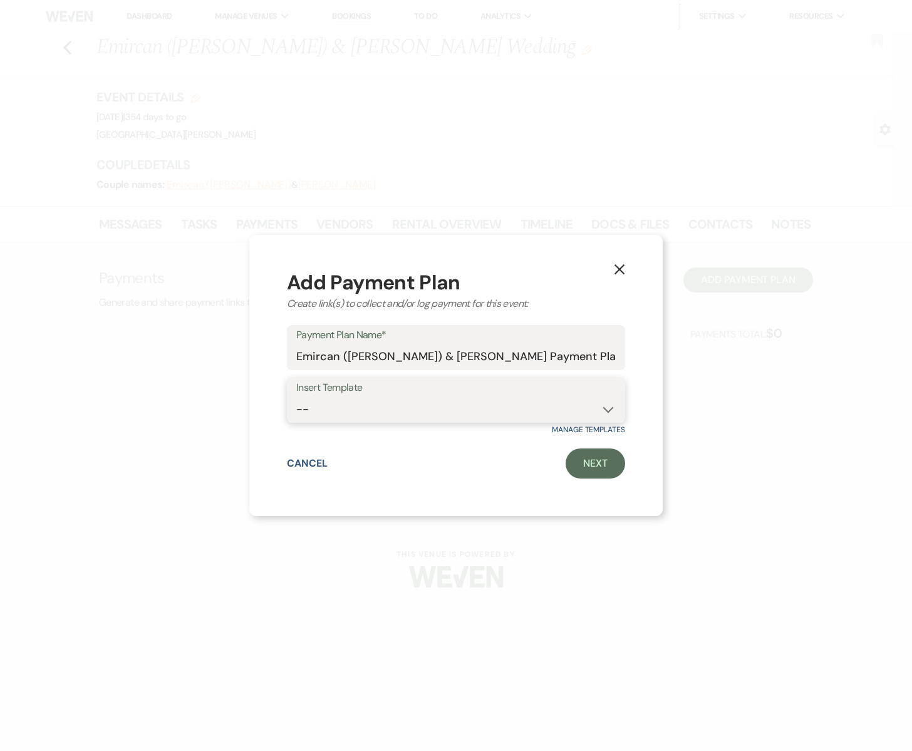
click at [430, 403] on select "-- Standard Payment Plan" at bounding box center [455, 409] width 319 height 24
select select "123"
click at [296, 397] on select "-- Standard Payment Plan" at bounding box center [455, 409] width 319 height 24
click at [584, 467] on link "Next" at bounding box center [595, 463] width 59 height 30
select select "2"
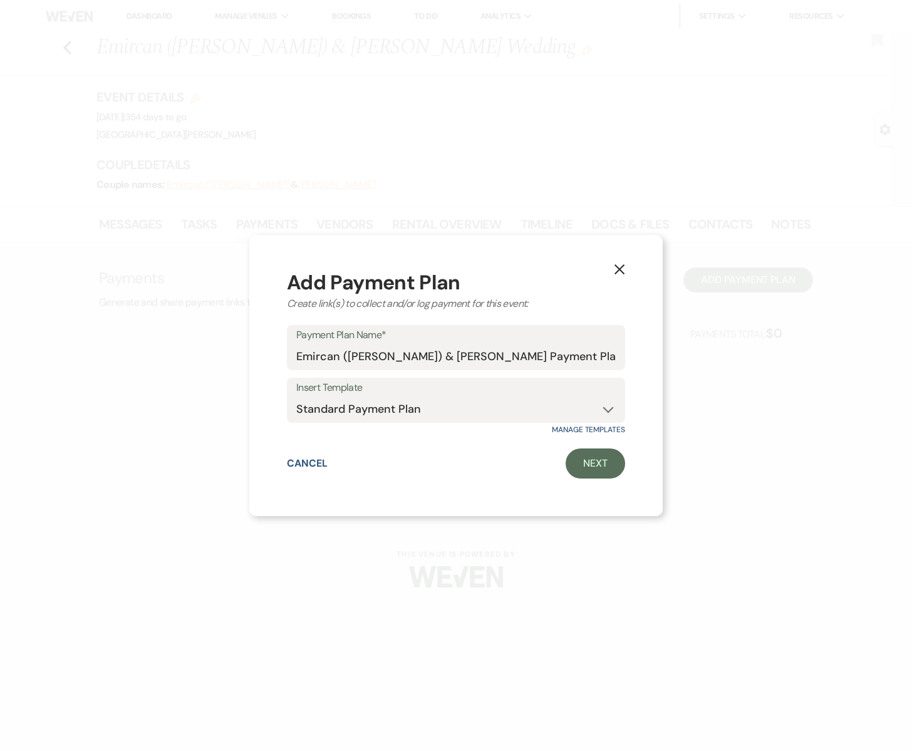
select select "flat"
select select "true"
select select "client"
select select "weeks"
select select "2"
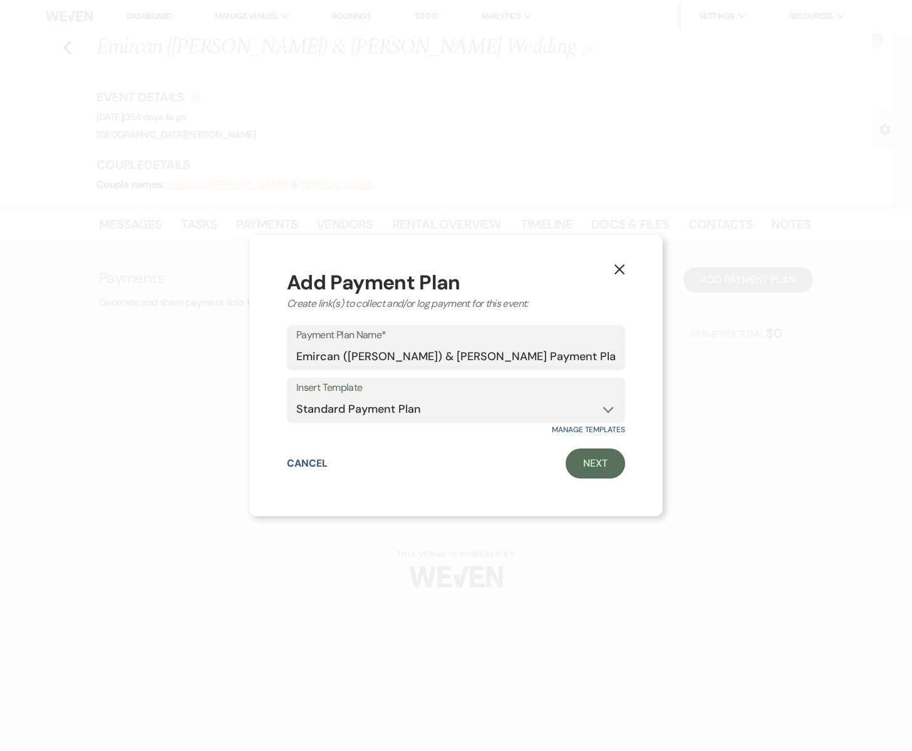
select select "percentage"
select select "true"
select select "client"
select select "weeks"
select select "2"
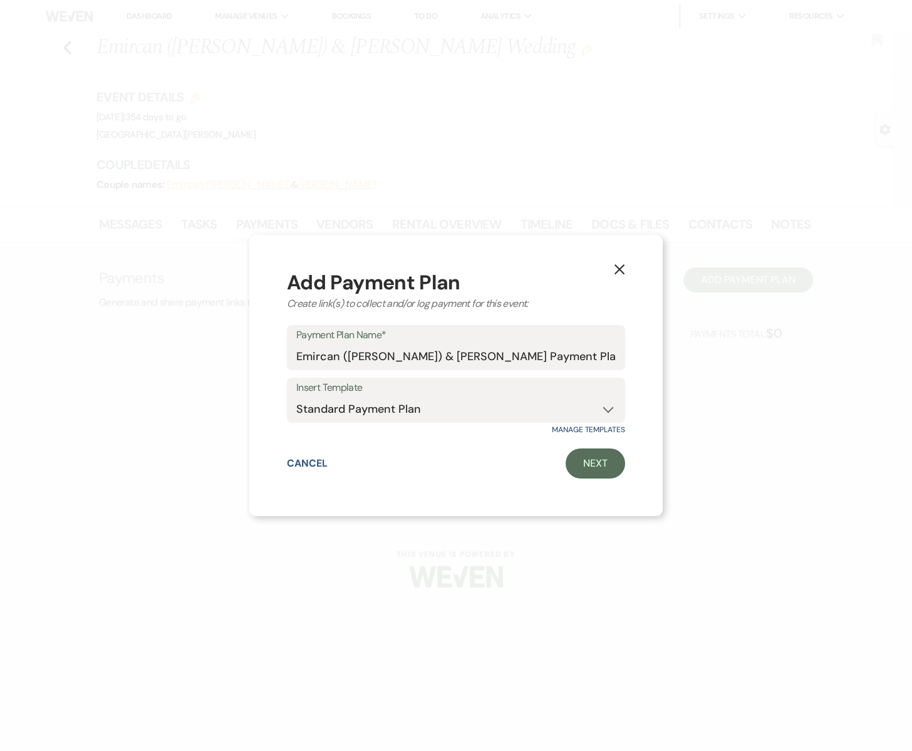
select select "percentage"
select select "true"
select select "client"
select select "weeks"
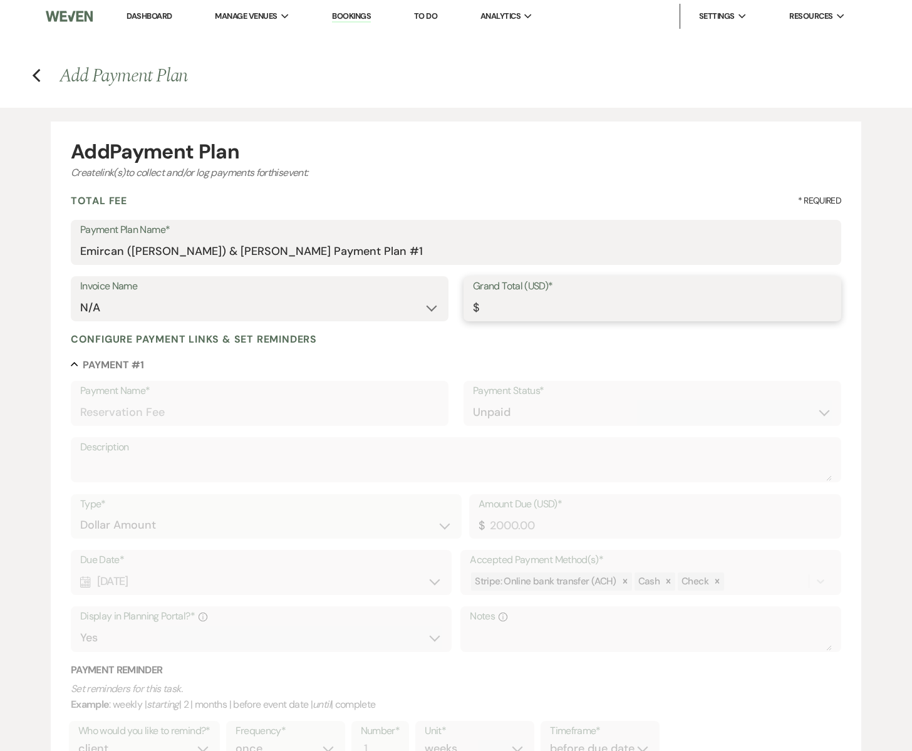
click at [503, 297] on input "Grand Total (USD)*" at bounding box center [652, 308] width 359 height 24
type input "4"
type input "1.00"
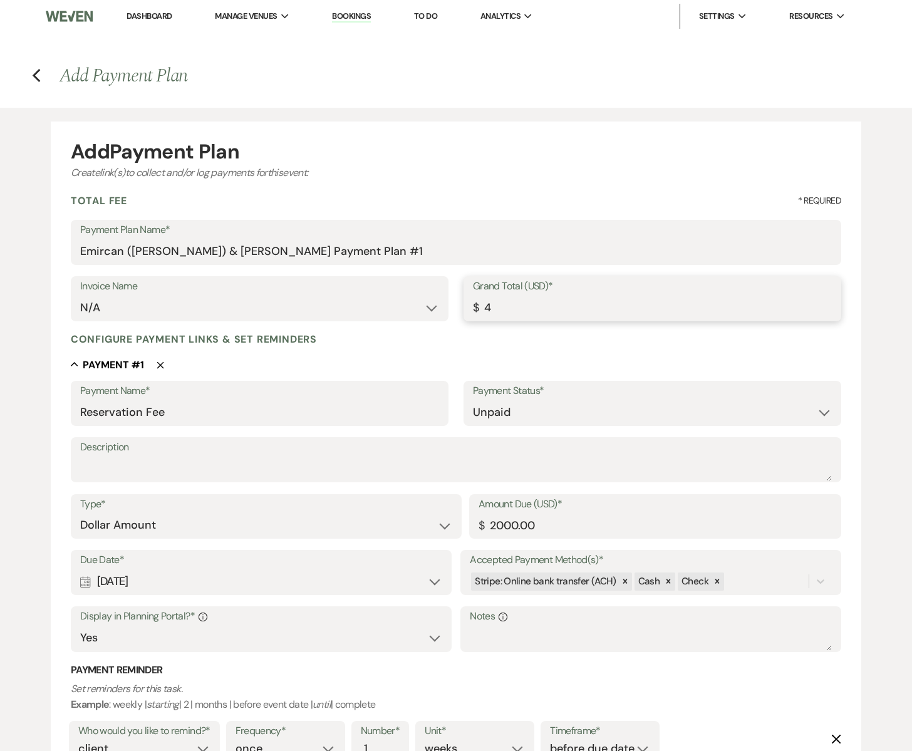
type input "49"
type input "12.25"
type input "490"
type input "122.50"
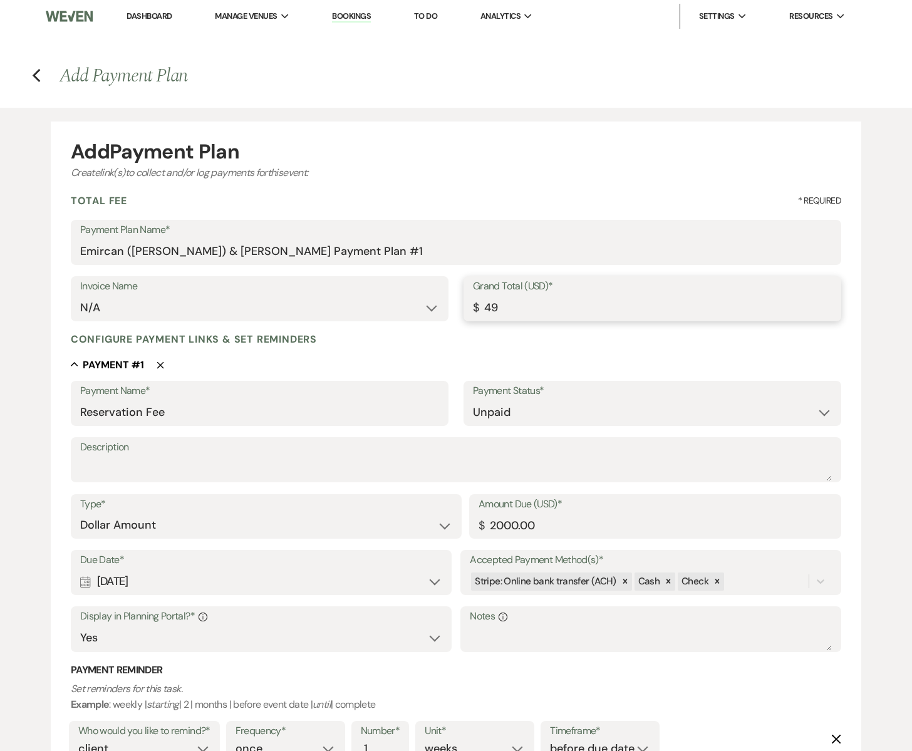
type input "122.50"
type input "4900"
type input "1225.00"
type input "4900.00"
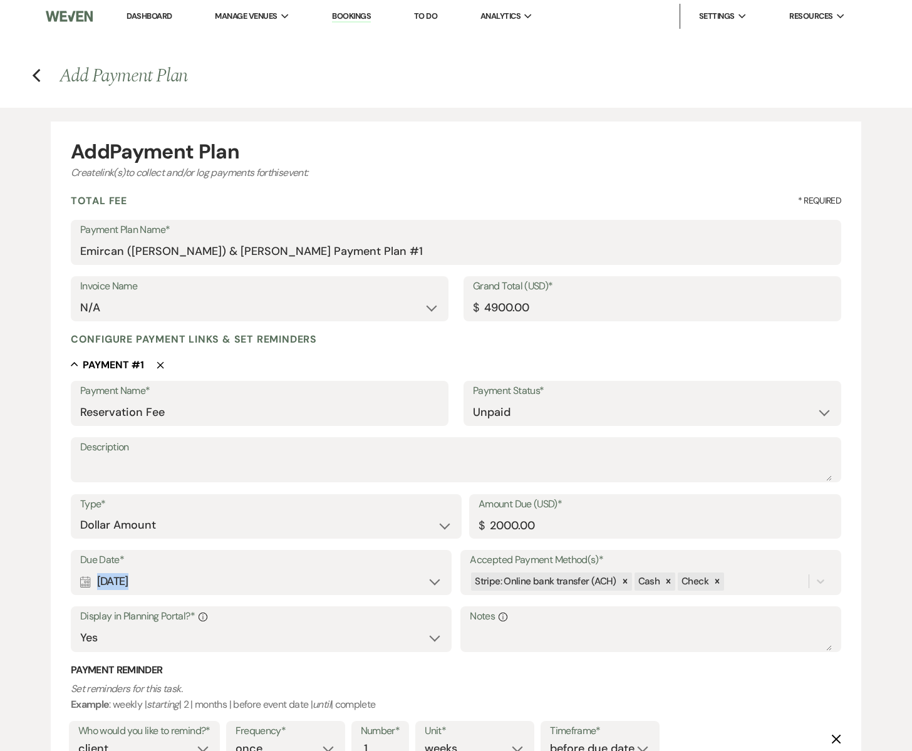
drag, startPoint x: 133, startPoint y: 582, endPoint x: 98, endPoint y: 584, distance: 34.5
click at [98, 584] on div "Calendar [DATE] Expand" at bounding box center [261, 581] width 362 height 24
select select "day"
select select "afterTodaysDate"
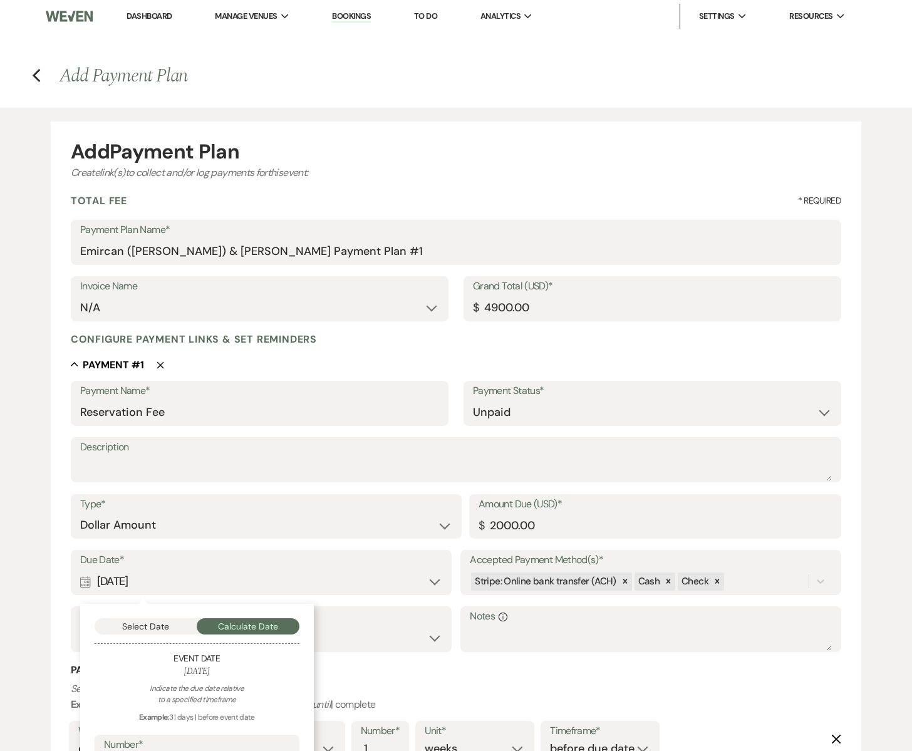
click at [88, 586] on use at bounding box center [85, 581] width 10 height 11
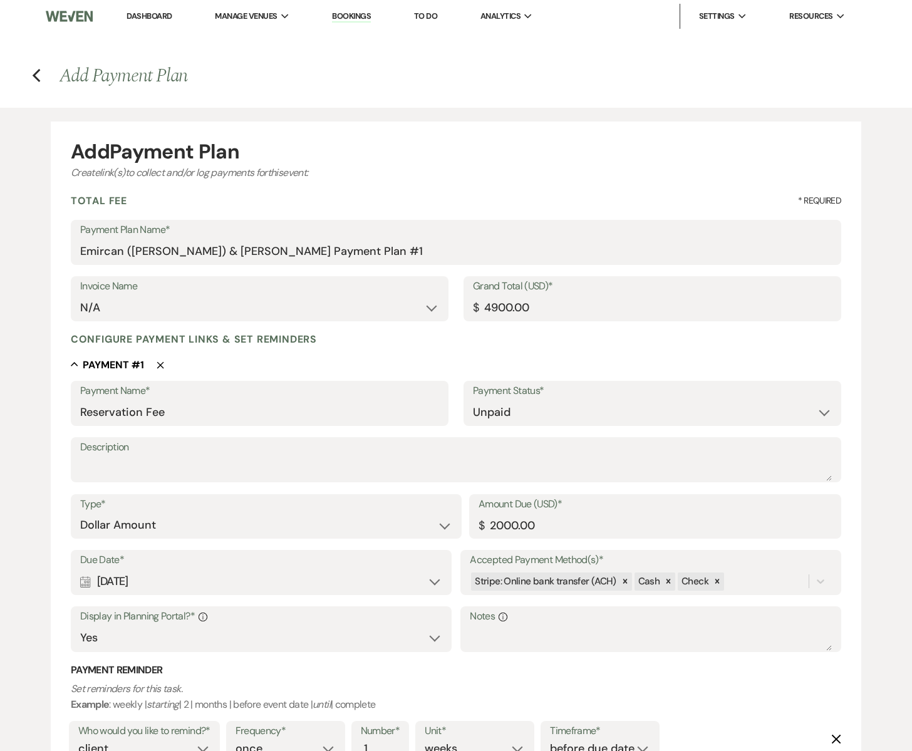
click at [88, 586] on use at bounding box center [85, 581] width 10 height 11
select select "day"
select select "afterTodaysDate"
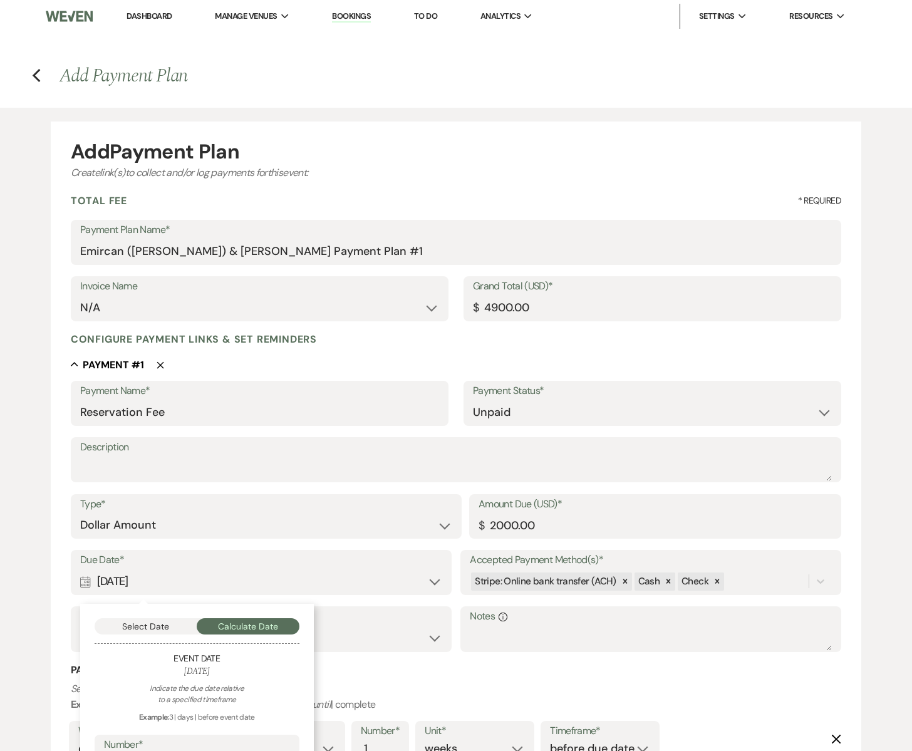
click at [87, 582] on use at bounding box center [85, 581] width 10 height 11
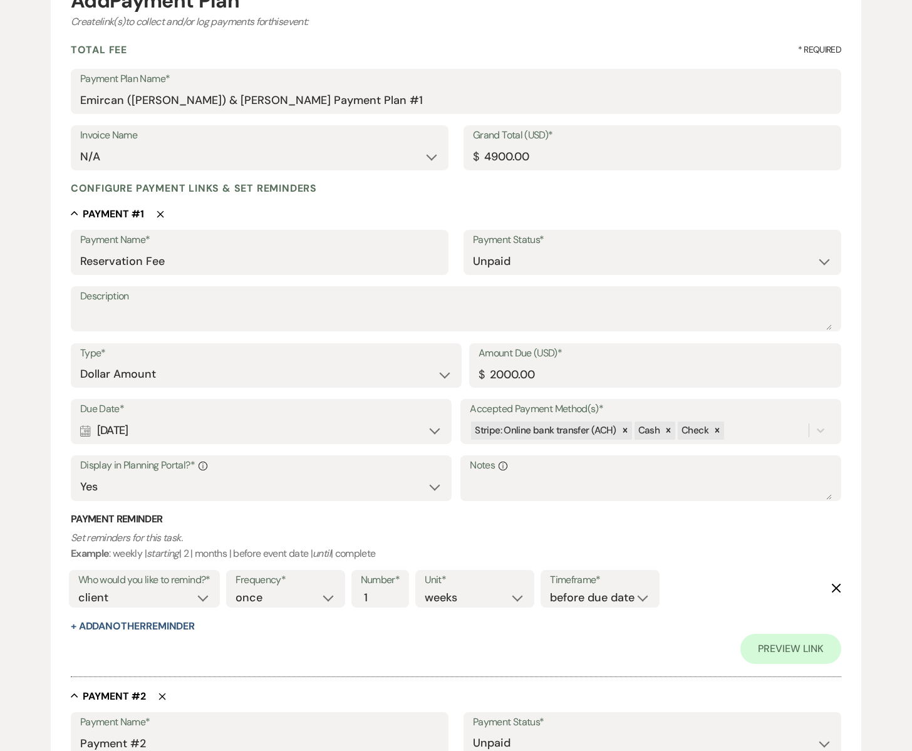
scroll to position [153, 0]
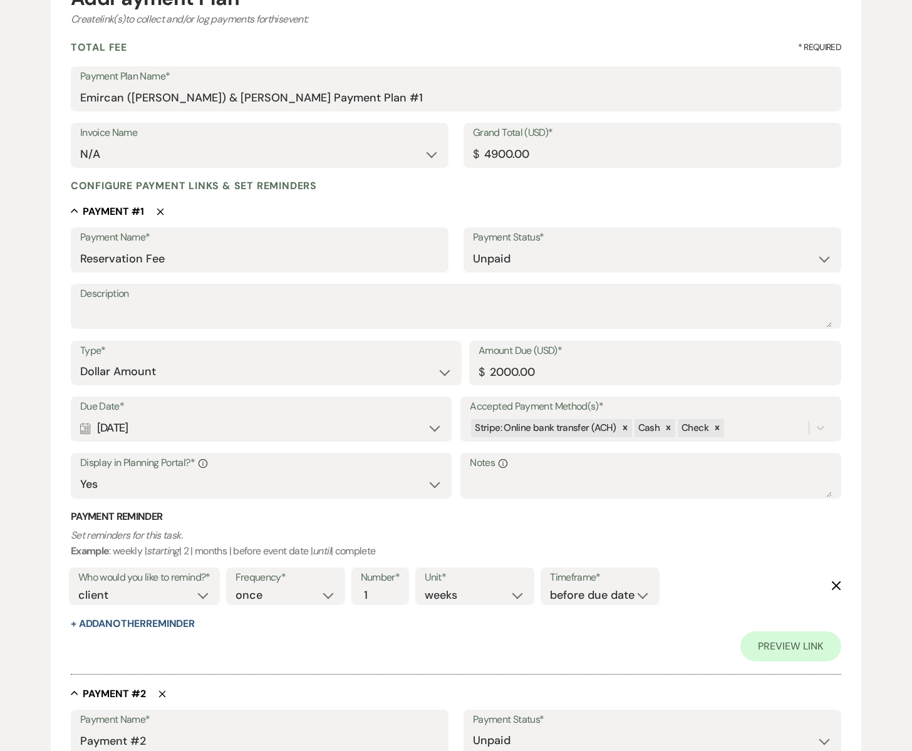
click at [87, 431] on icon "Calendar" at bounding box center [85, 428] width 11 height 11
select select "day"
select select "afterTodaysDate"
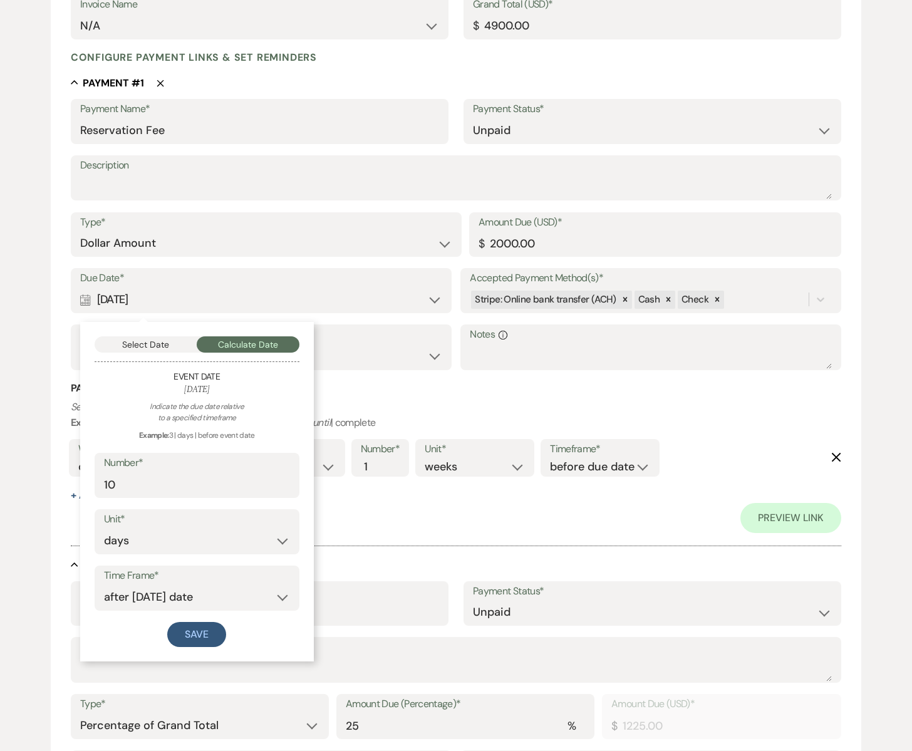
scroll to position [284, 0]
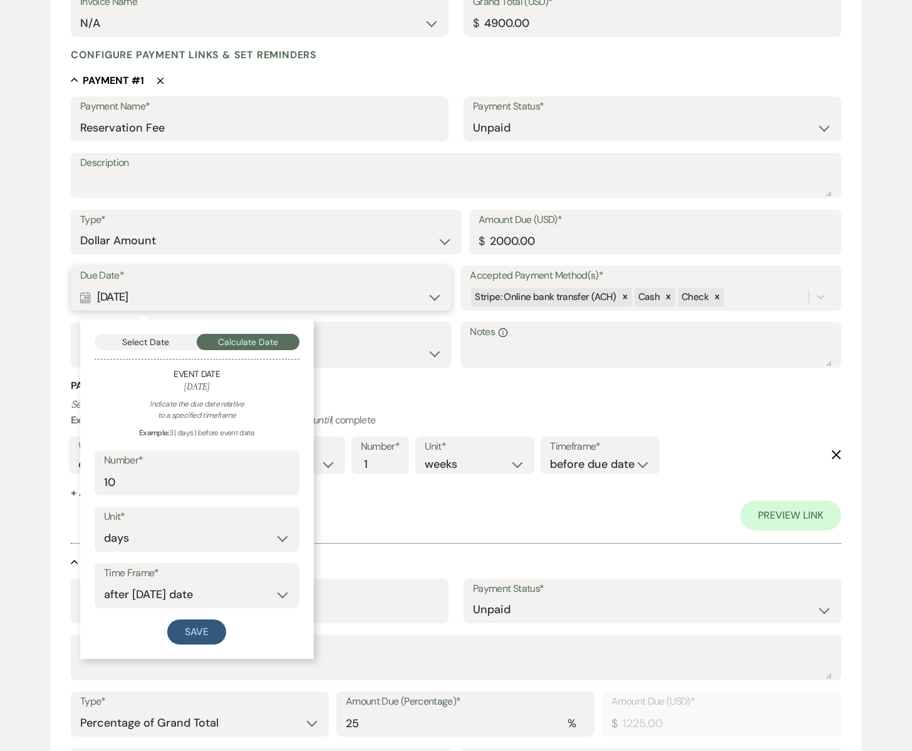
click at [154, 341] on button "Select Date" at bounding box center [146, 342] width 103 height 16
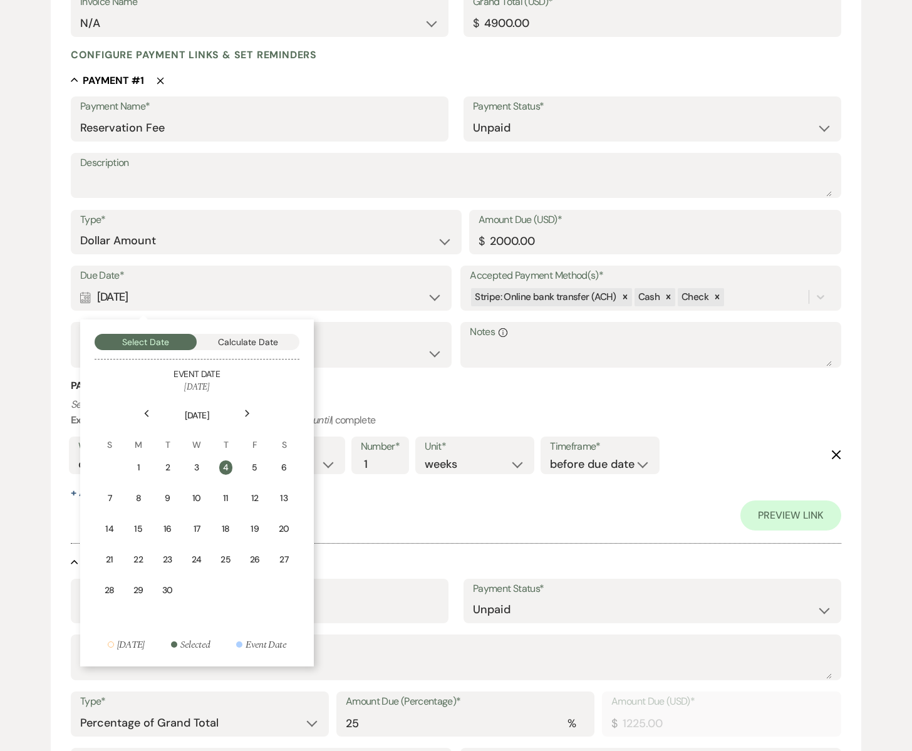
click at [148, 415] on icon "Previous" at bounding box center [146, 414] width 6 height 8
click at [257, 594] on div "29" at bounding box center [256, 591] width 10 height 13
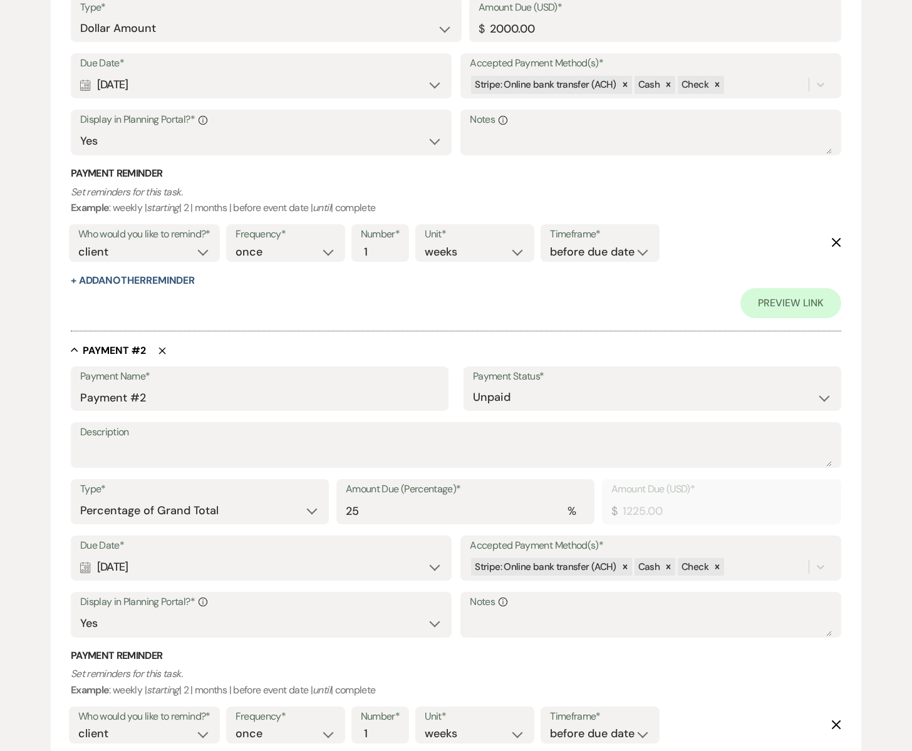
scroll to position [499, 0]
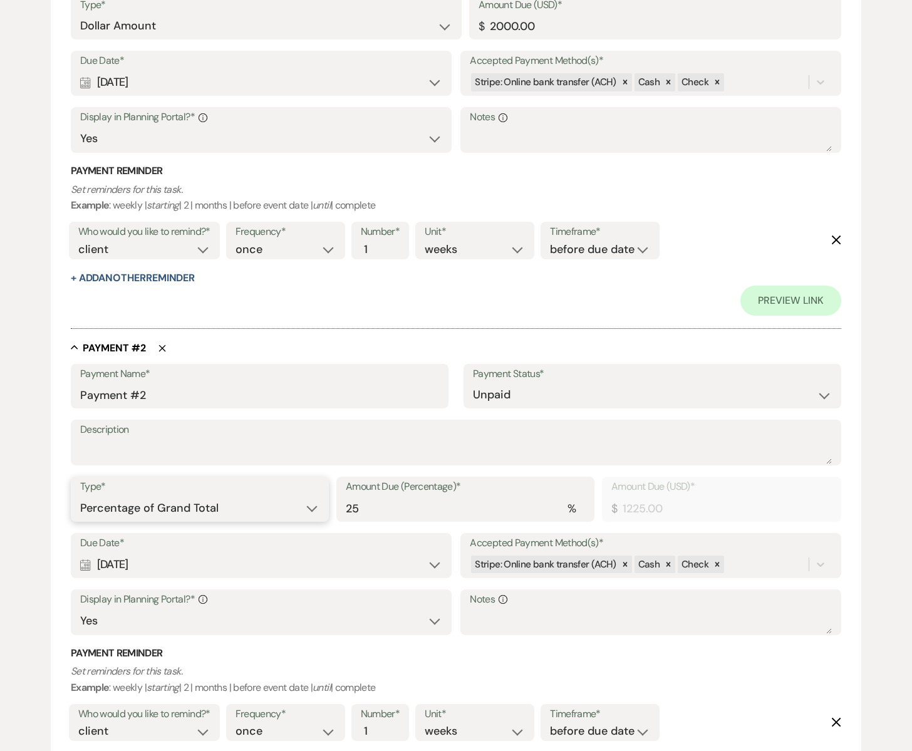
click at [310, 509] on select "Dollar Amount Percentage of Grand Total" at bounding box center [199, 508] width 239 height 24
select select "flat"
click at [80, 496] on select "Dollar Amount Percentage of Grand Total" at bounding box center [199, 508] width 239 height 24
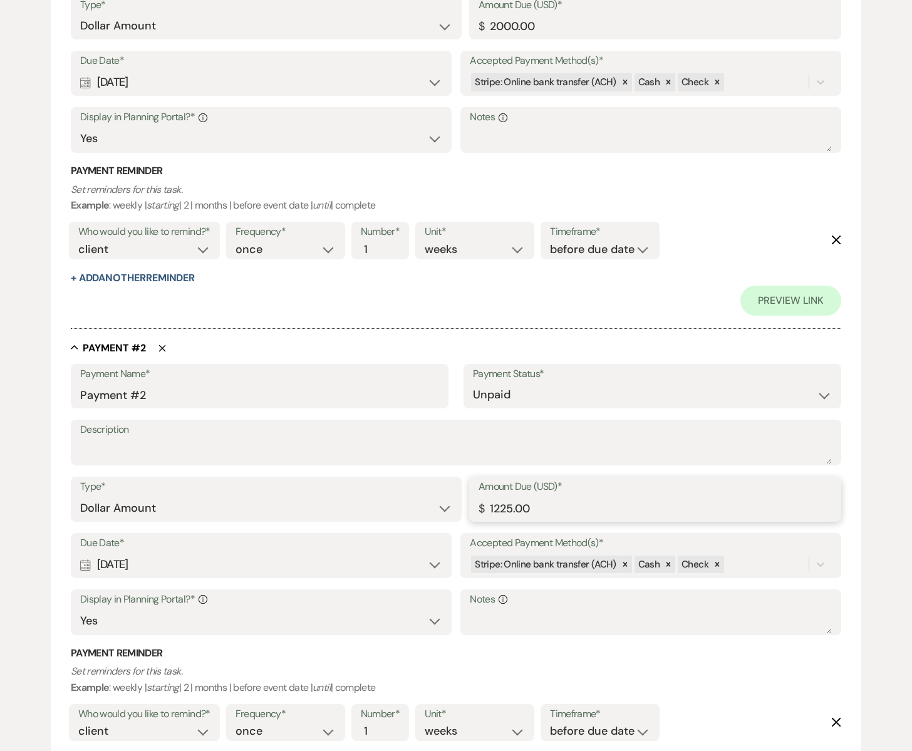
drag, startPoint x: 514, startPoint y: 510, endPoint x: 495, endPoint y: 510, distance: 18.2
click at [495, 510] on input "1225.00" at bounding box center [654, 508] width 353 height 24
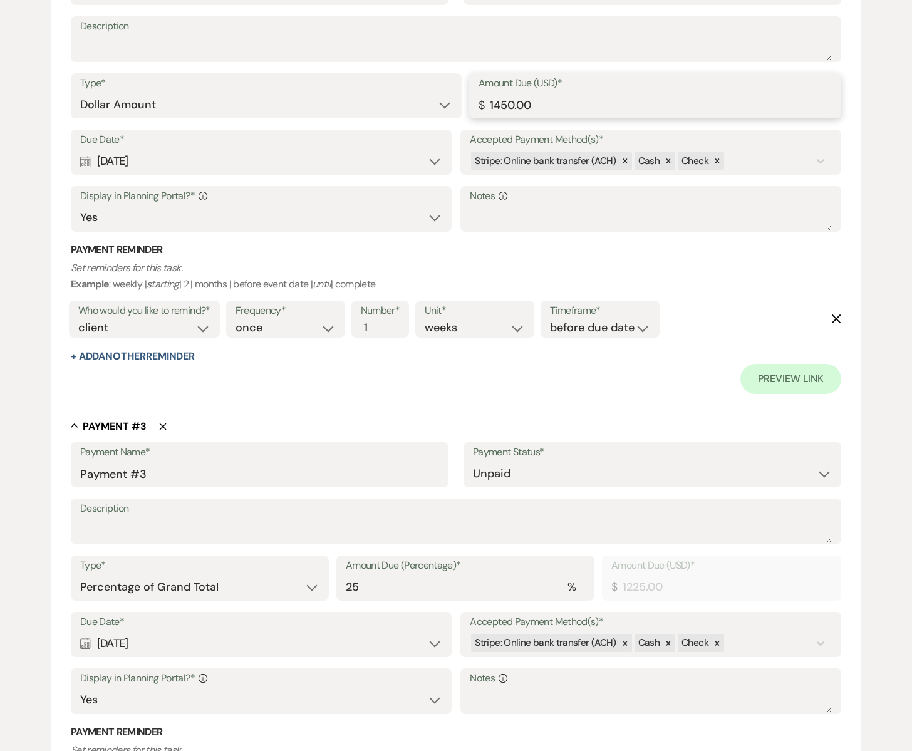
scroll to position [906, 0]
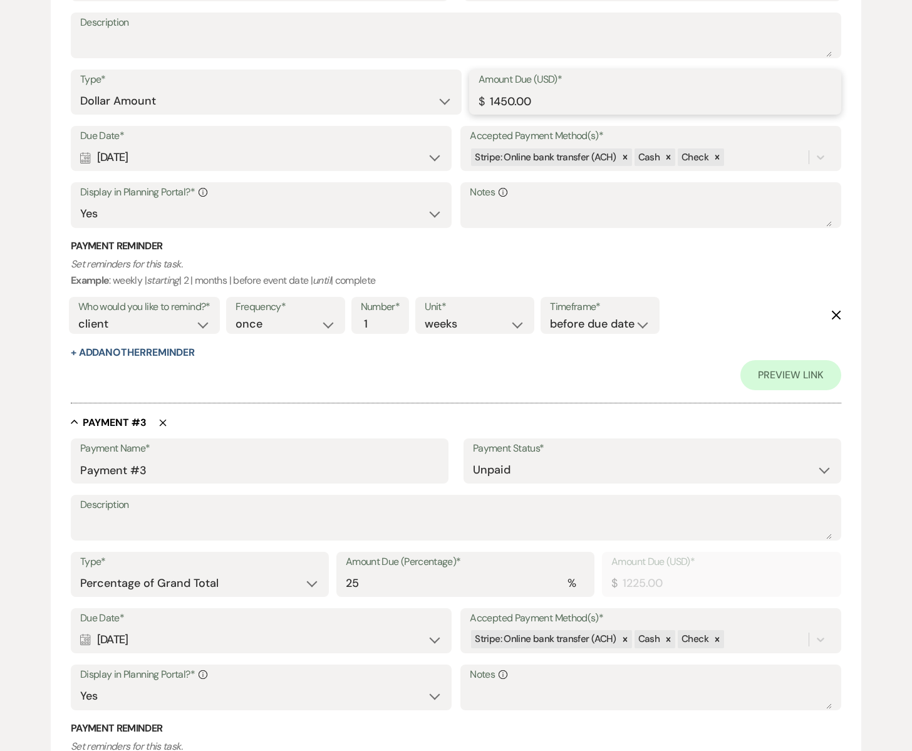
type input "1450.00"
click at [311, 584] on select "Dollar Amount Percentage of Grand Total" at bounding box center [199, 583] width 239 height 24
select select "flat"
click at [80, 571] on select "Dollar Amount Percentage of Grand Total" at bounding box center [199, 583] width 239 height 24
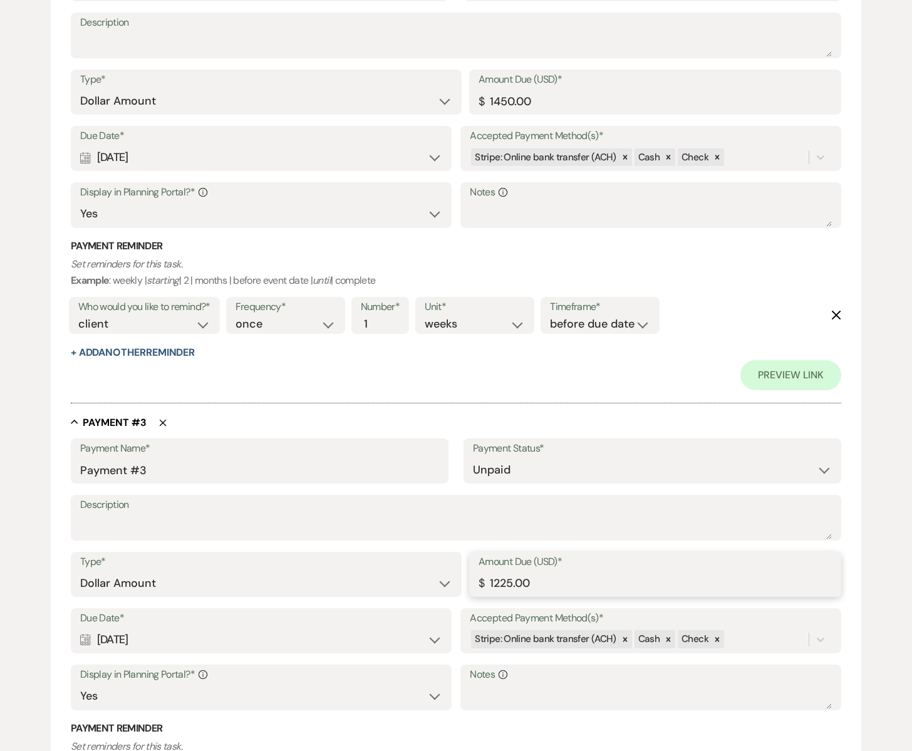
drag, startPoint x: 507, startPoint y: 582, endPoint x: 495, endPoint y: 584, distance: 12.7
click at [495, 584] on input "1225.00" at bounding box center [654, 583] width 353 height 24
type input "1450.00"
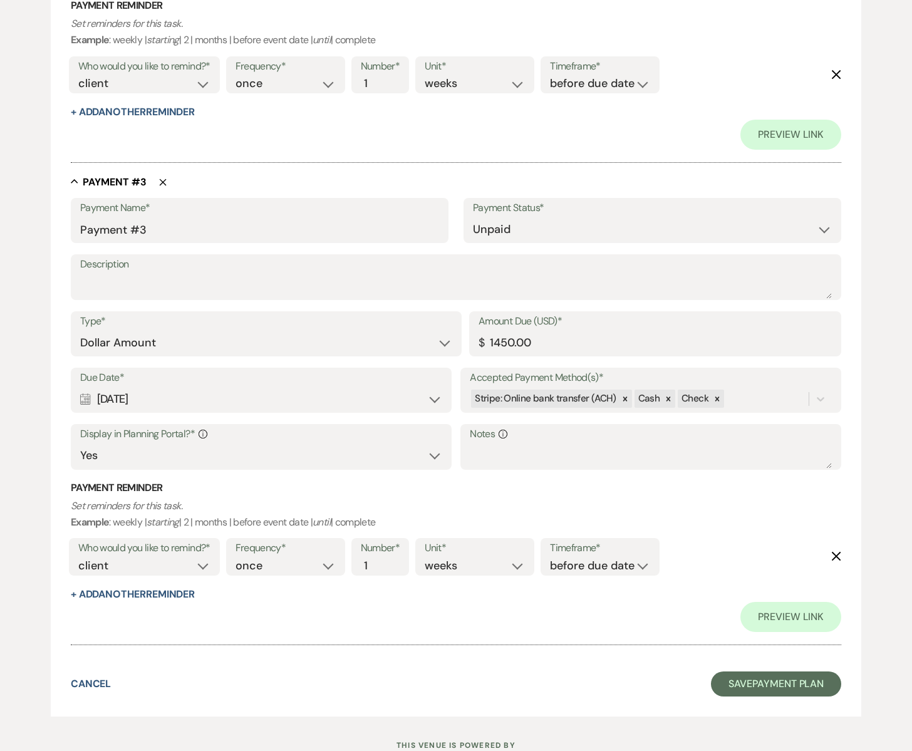
scroll to position [1192, 0]
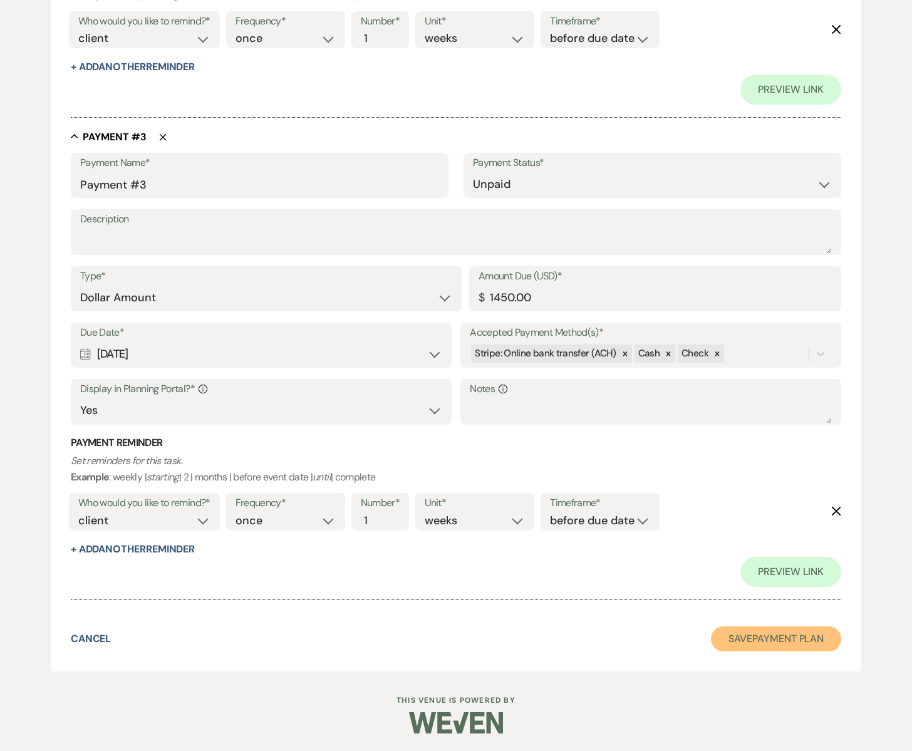
click at [752, 634] on button "Save Payment Plan" at bounding box center [776, 638] width 130 height 25
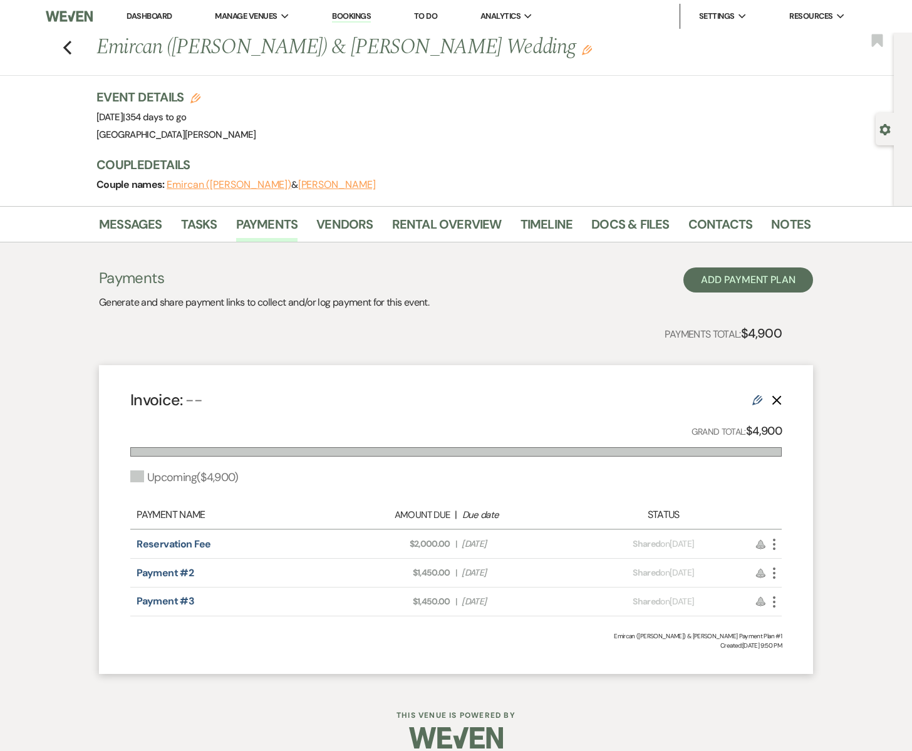
click at [775, 545] on icon "More" at bounding box center [774, 544] width 15 height 15
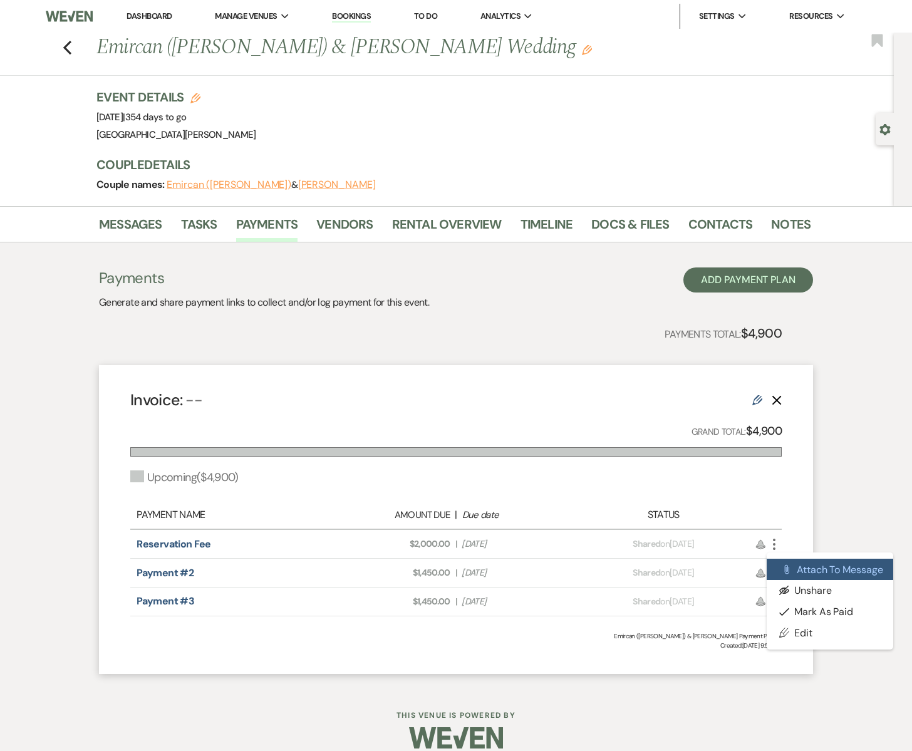
click at [809, 565] on button "Attach File Attach to Message" at bounding box center [830, 569] width 127 height 21
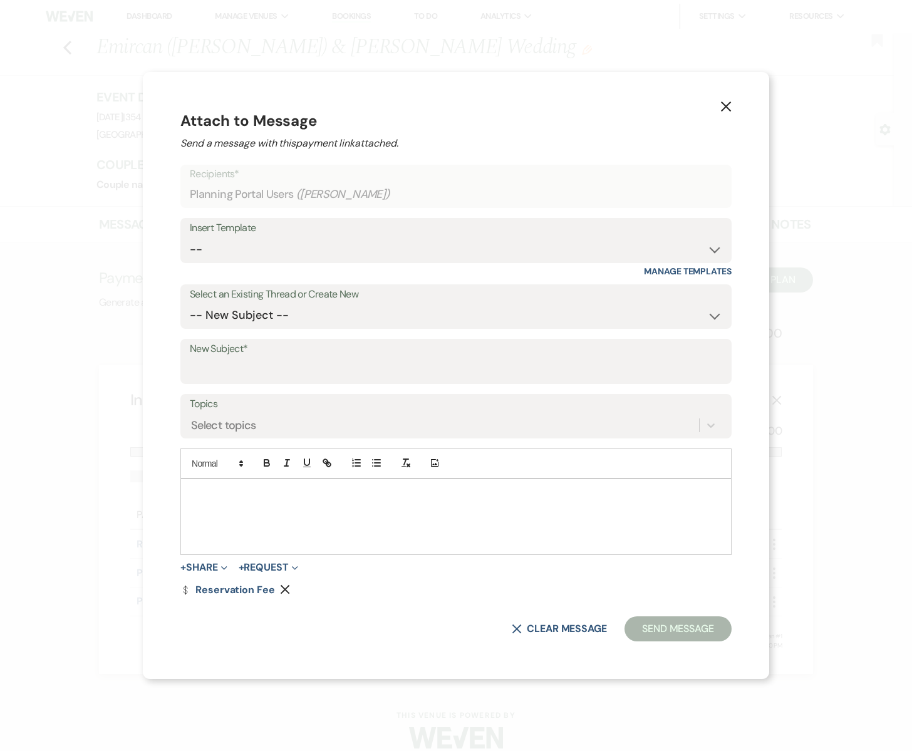
click at [286, 504] on div at bounding box center [456, 516] width 550 height 75
drag, startPoint x: 380, startPoint y: 495, endPoint x: 285, endPoint y: 493, distance: 94.6
click at [285, 493] on p "Hello Cierra, Here is your reservation" at bounding box center [455, 494] width 531 height 14
click at [275, 590] on link "Dollar Payment Reservation Fee" at bounding box center [227, 590] width 95 height 10
